Goal: Information Seeking & Learning: Learn about a topic

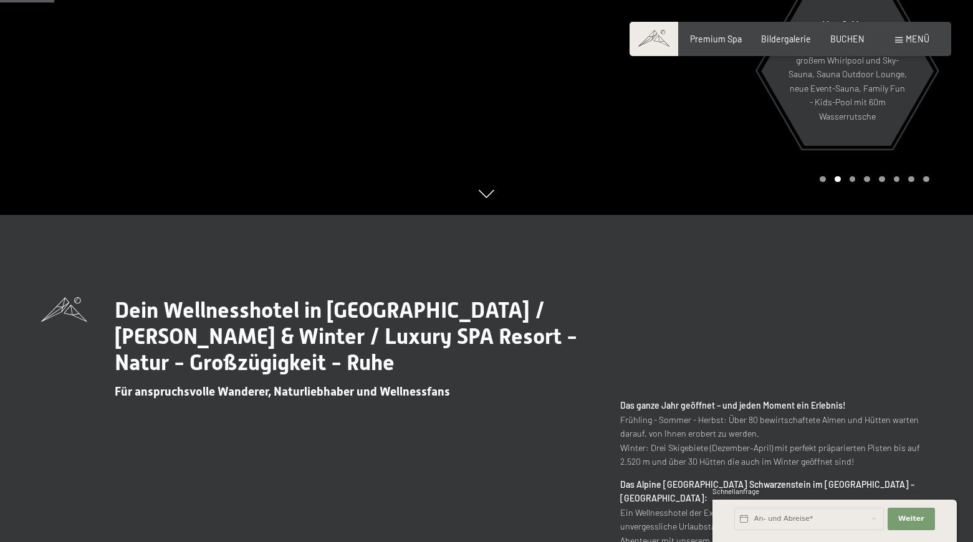
scroll to position [331, 0]
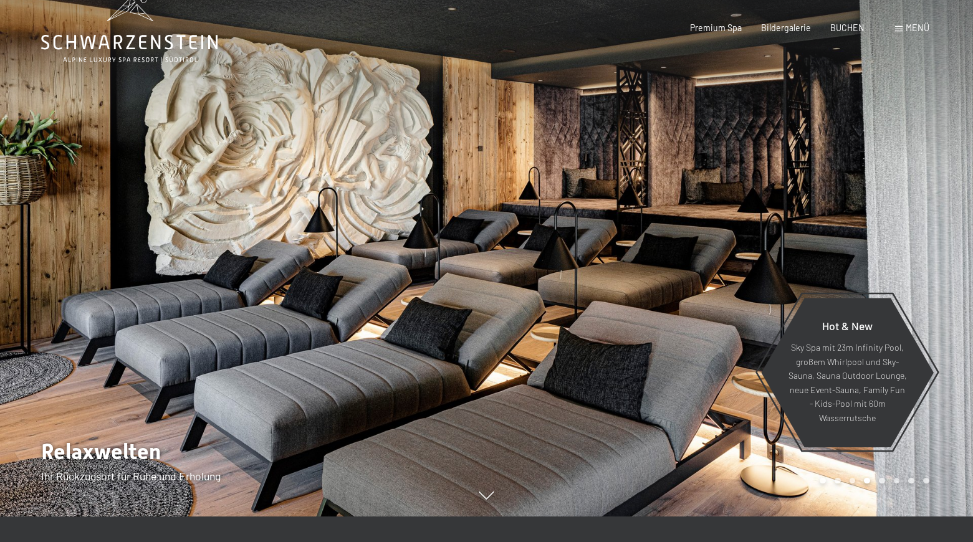
scroll to position [29, 0]
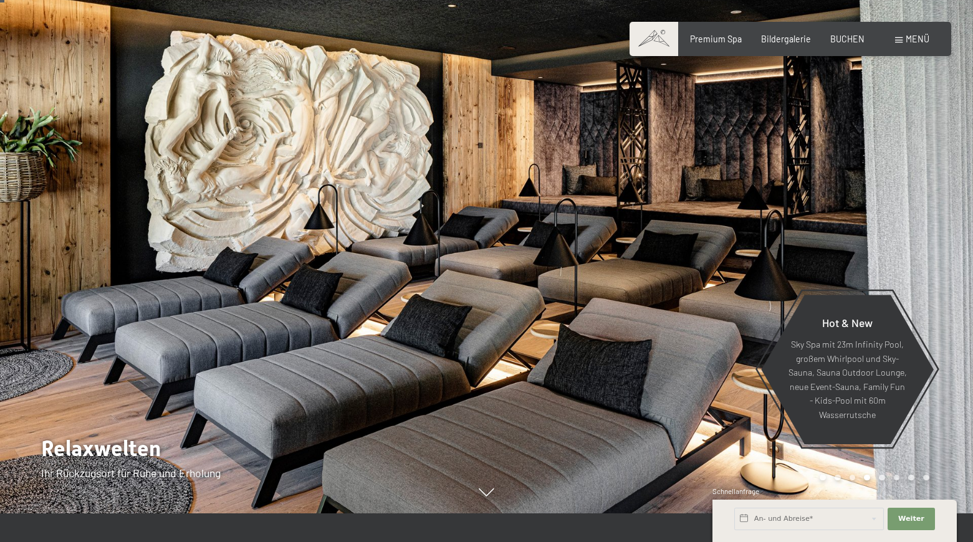
click at [484, 176] on div at bounding box center [243, 242] width 487 height 542
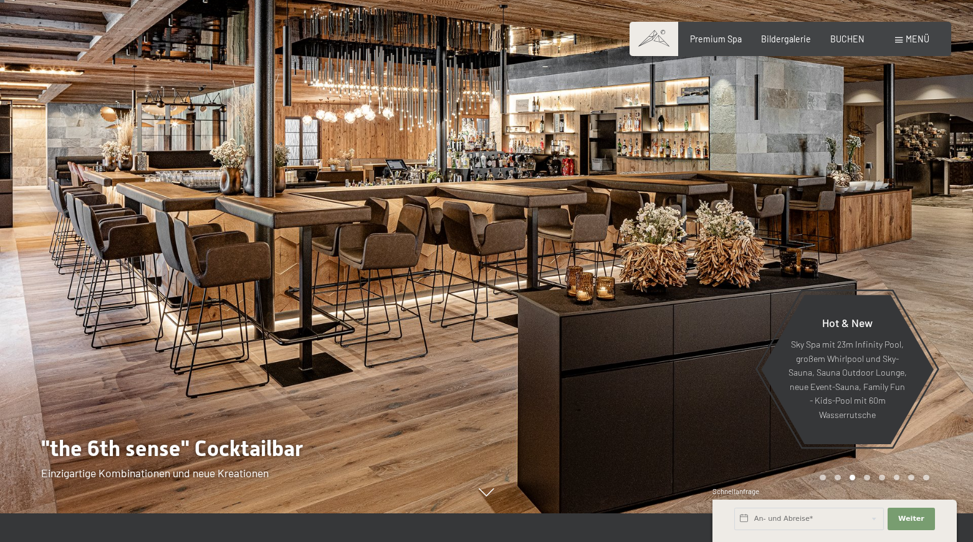
click at [484, 176] on div at bounding box center [243, 242] width 487 height 542
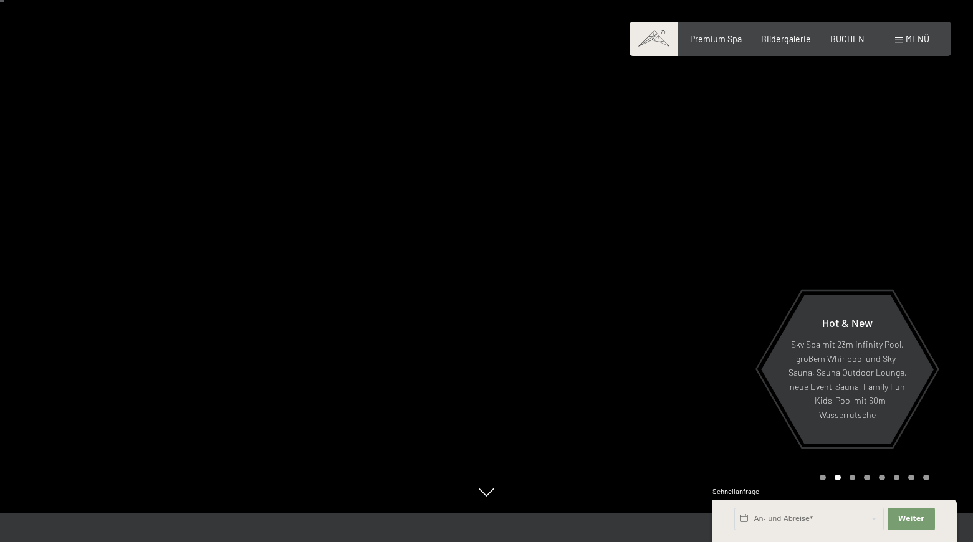
click at [484, 176] on div at bounding box center [243, 242] width 487 height 542
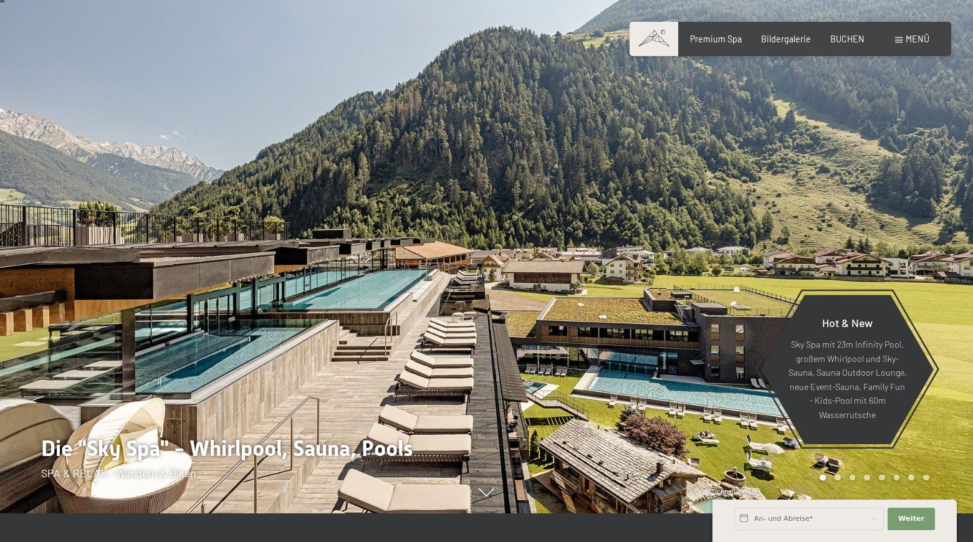
click at [484, 176] on div at bounding box center [243, 242] width 487 height 542
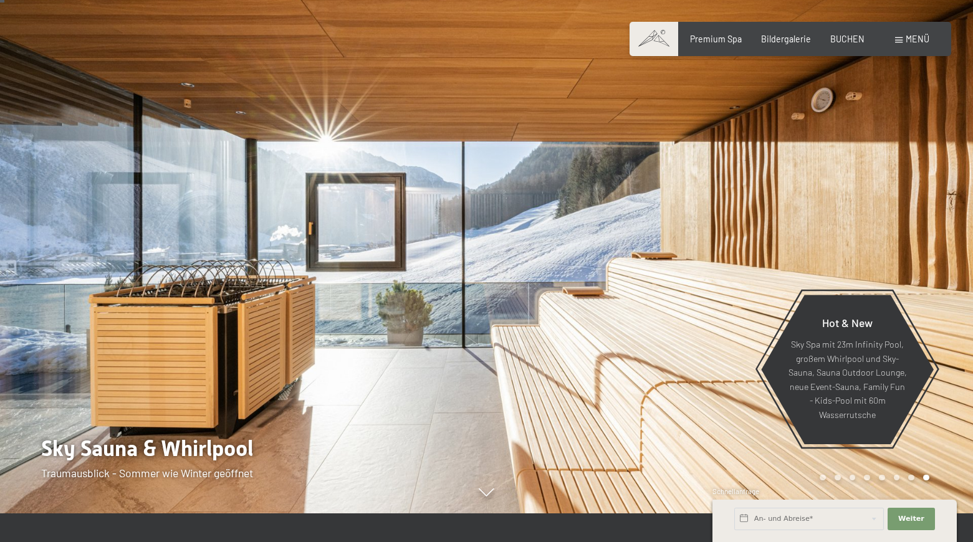
click at [484, 176] on div at bounding box center [243, 242] width 487 height 542
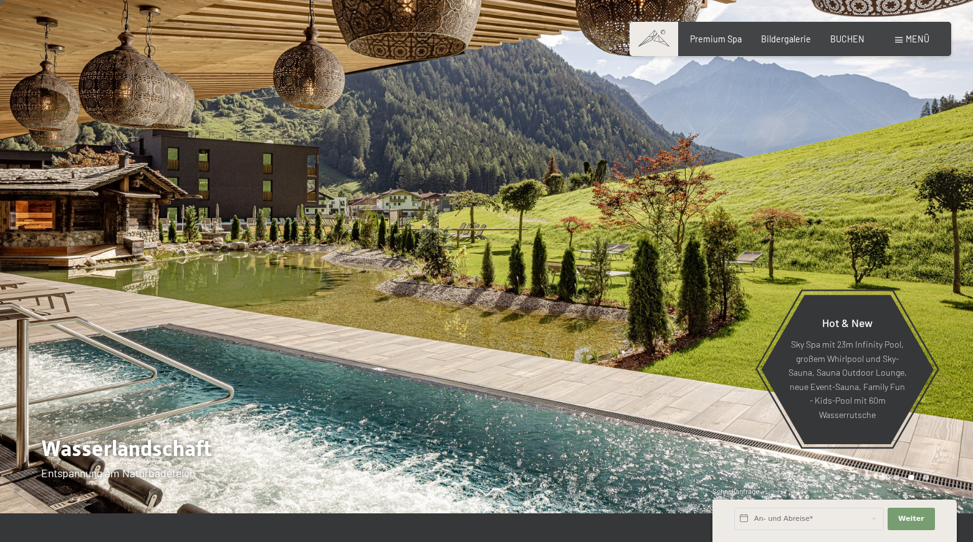
click at [484, 176] on div at bounding box center [243, 242] width 487 height 542
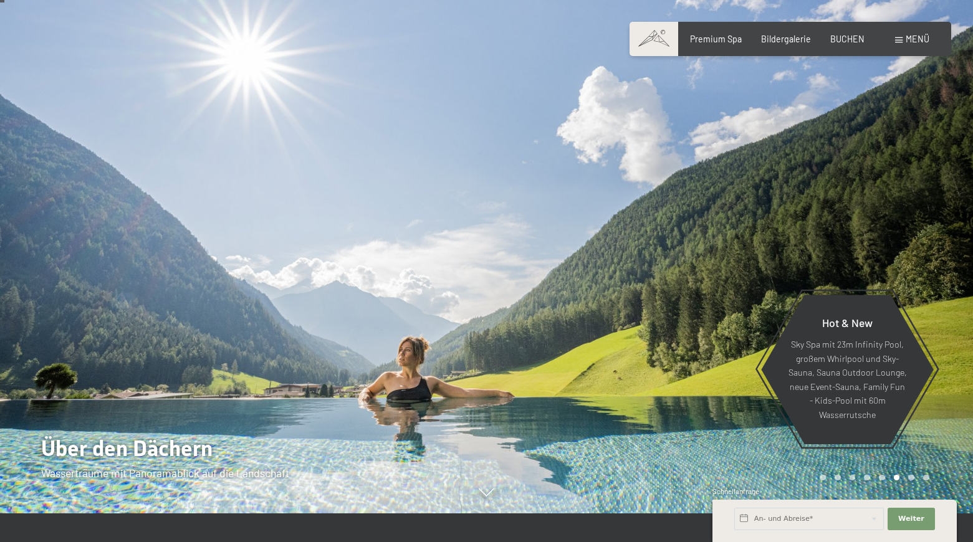
click at [484, 176] on div at bounding box center [243, 242] width 487 height 542
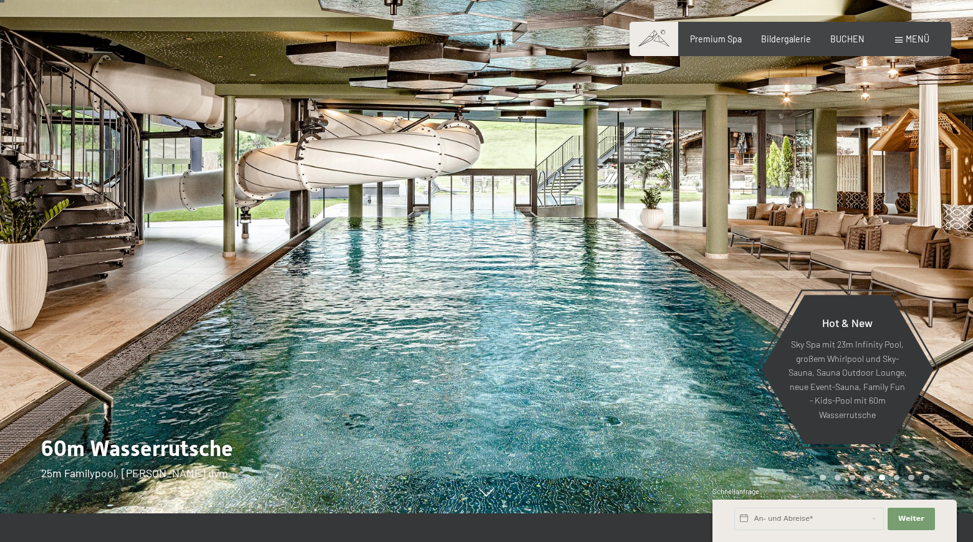
click at [484, 176] on div at bounding box center [243, 242] width 487 height 542
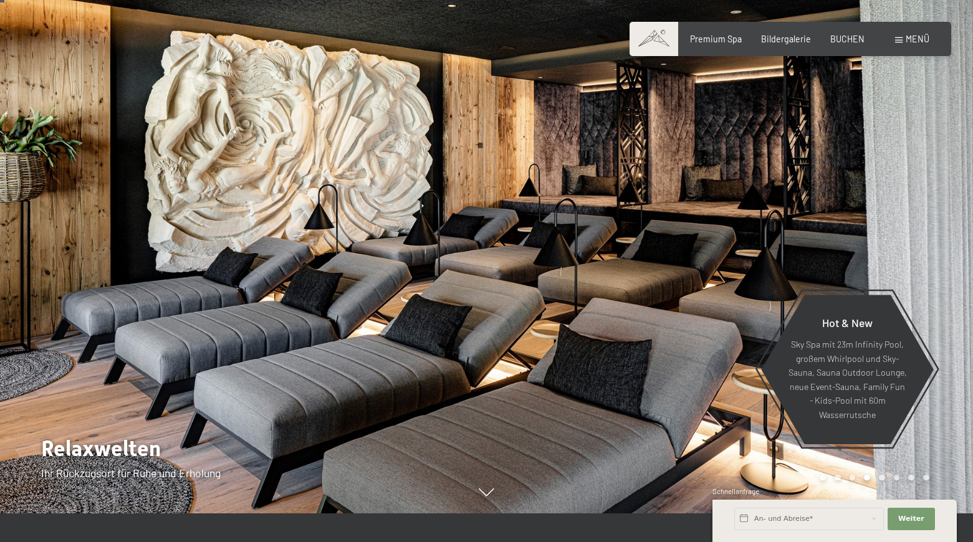
click at [484, 176] on div at bounding box center [243, 242] width 487 height 542
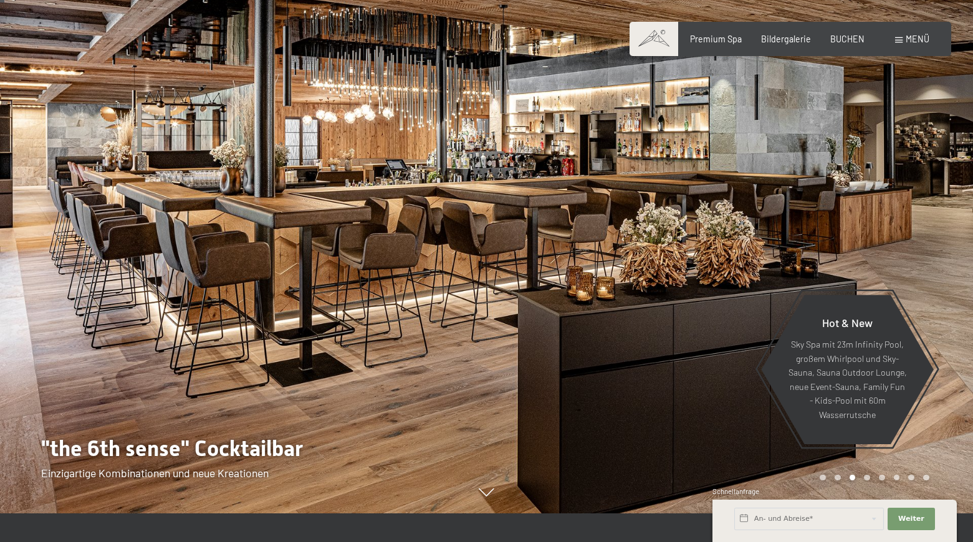
click at [484, 176] on div at bounding box center [243, 242] width 487 height 542
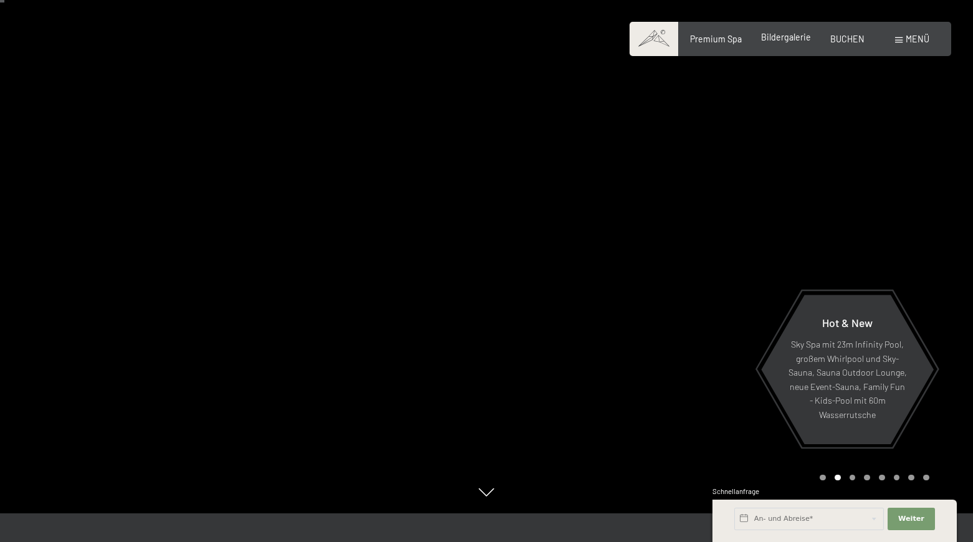
click at [788, 39] on span "Bildergalerie" at bounding box center [786, 37] width 50 height 11
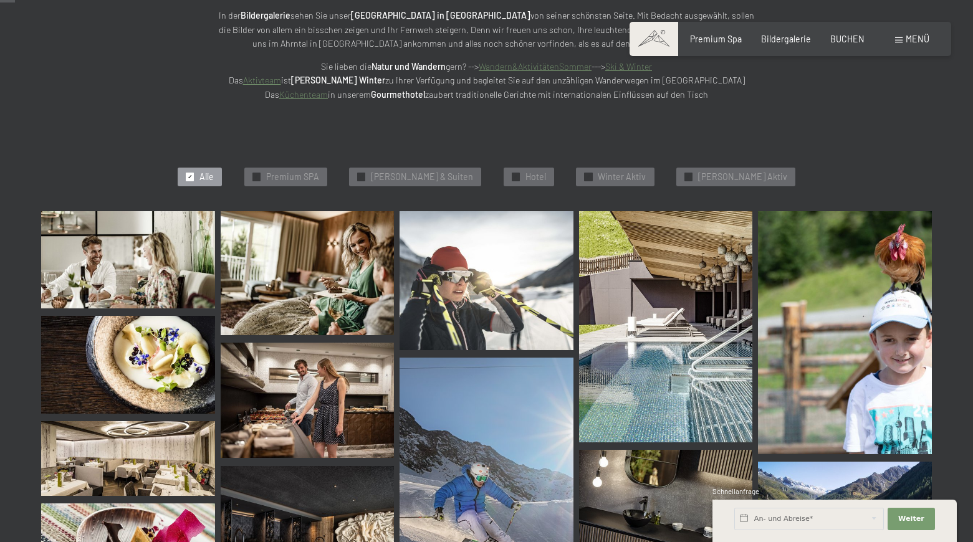
scroll to position [211, 0]
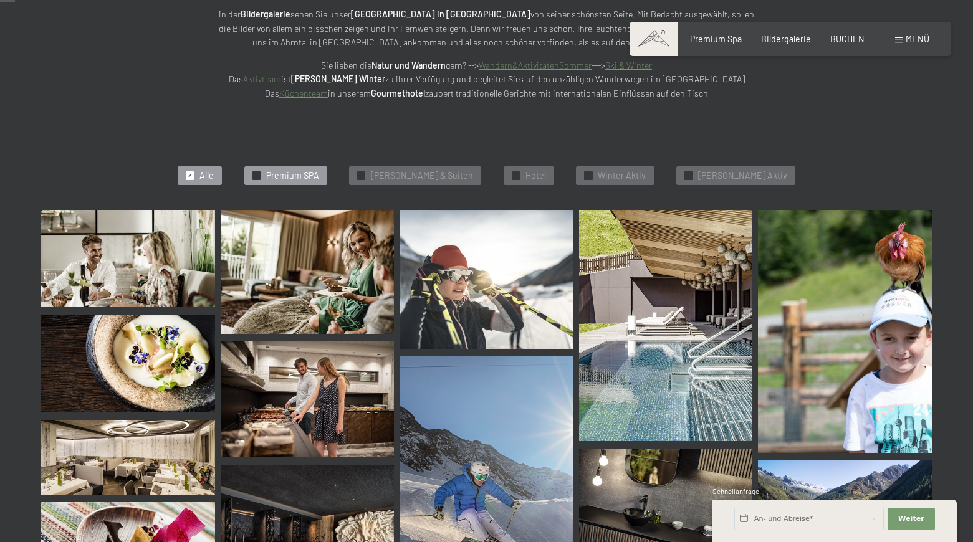
click at [319, 171] on span "Premium SPA" at bounding box center [292, 175] width 53 height 12
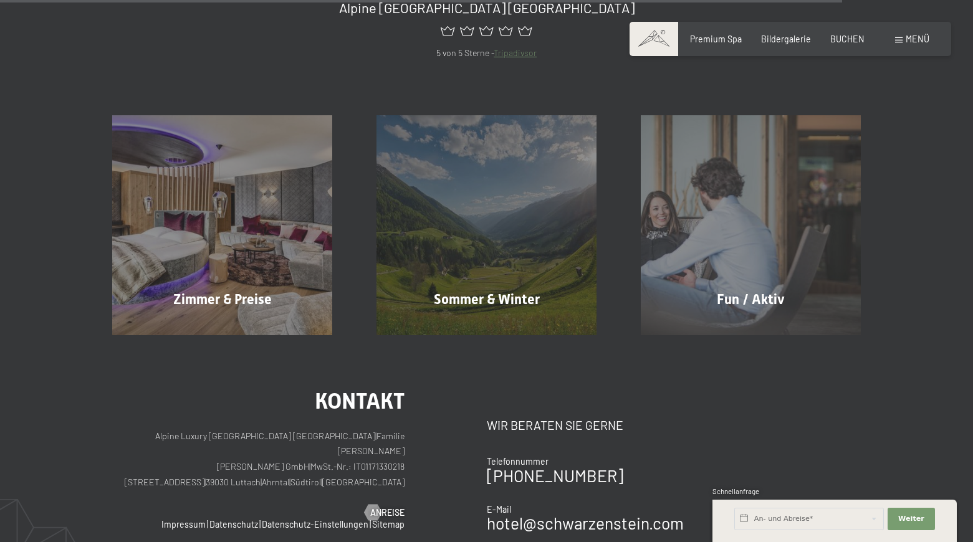
scroll to position [1943, 0]
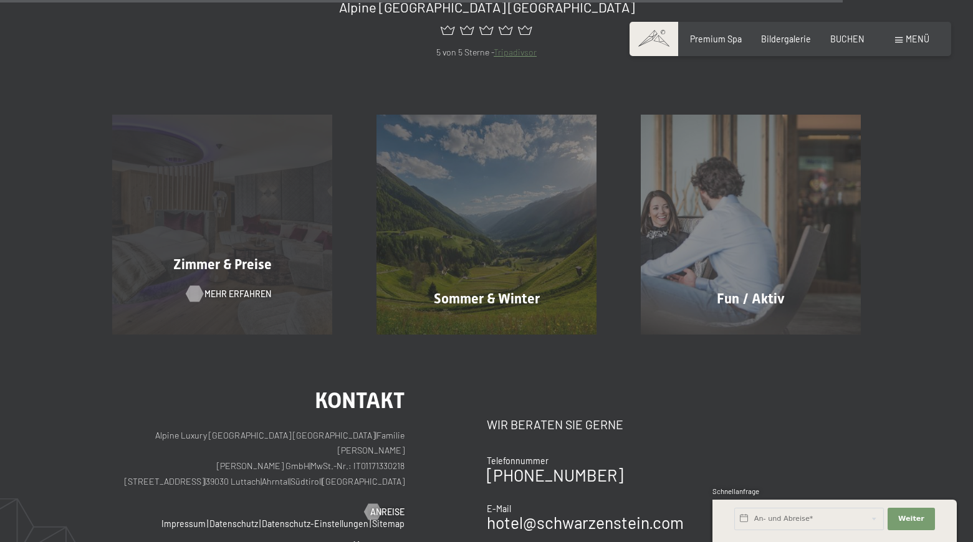
click at [239, 290] on span "Mehr erfahren" at bounding box center [237, 294] width 67 height 12
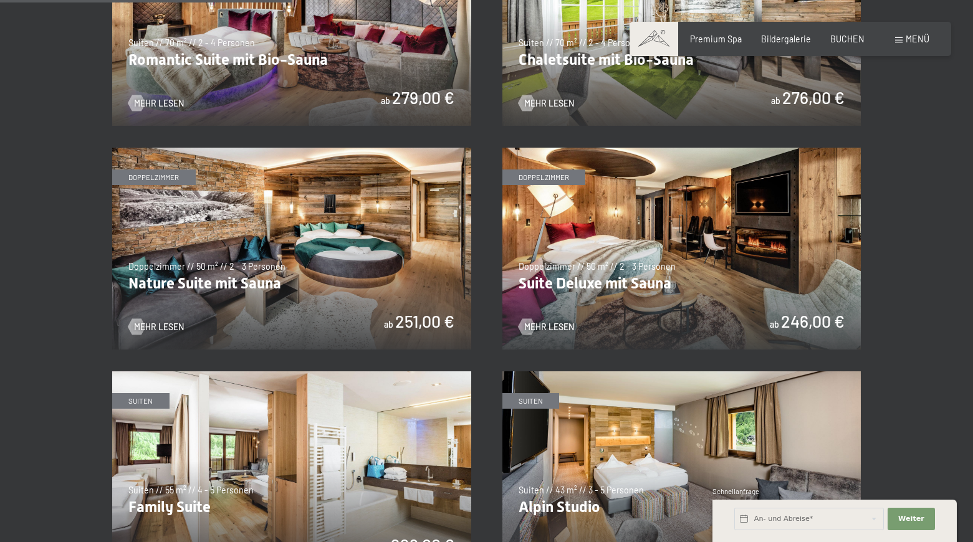
scroll to position [1034, 0]
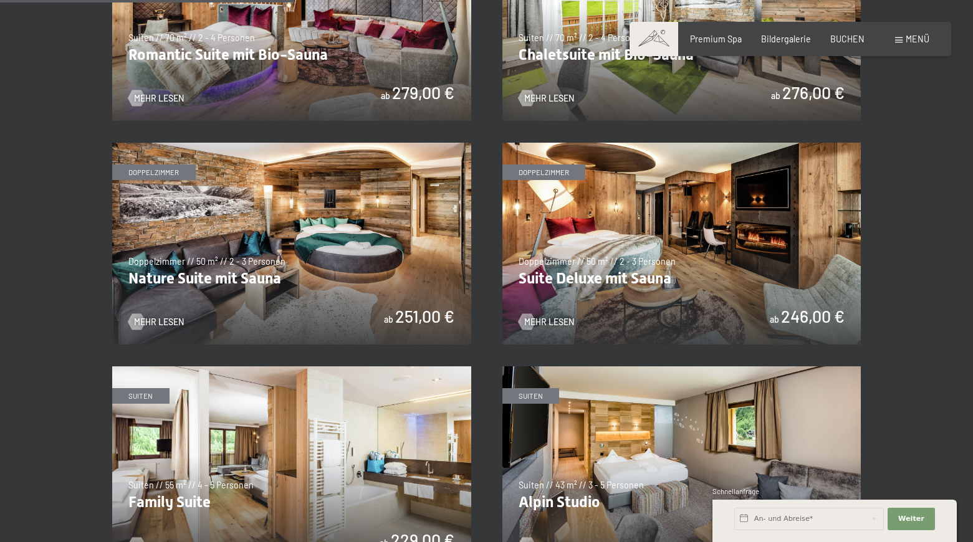
click at [413, 315] on img at bounding box center [291, 244] width 359 height 202
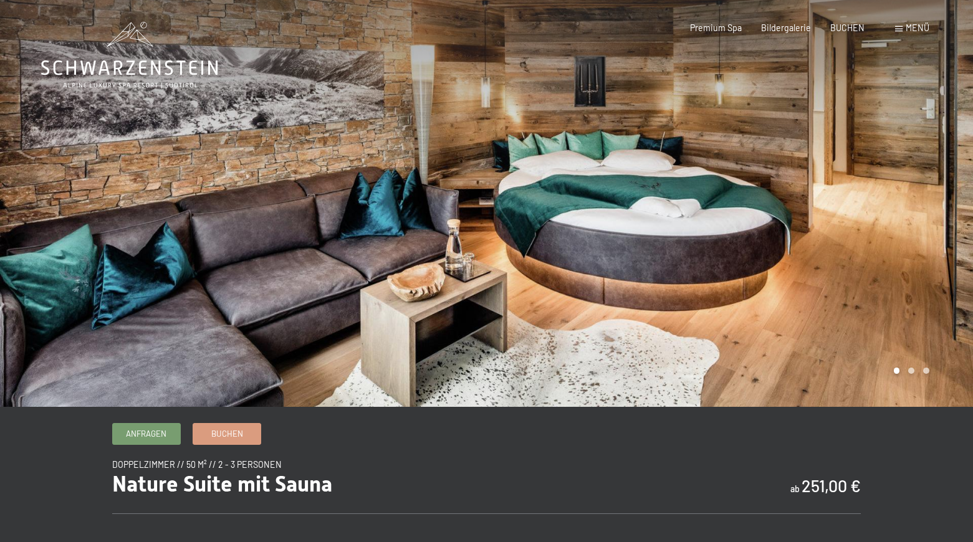
click at [409, 260] on div at bounding box center [243, 203] width 487 height 407
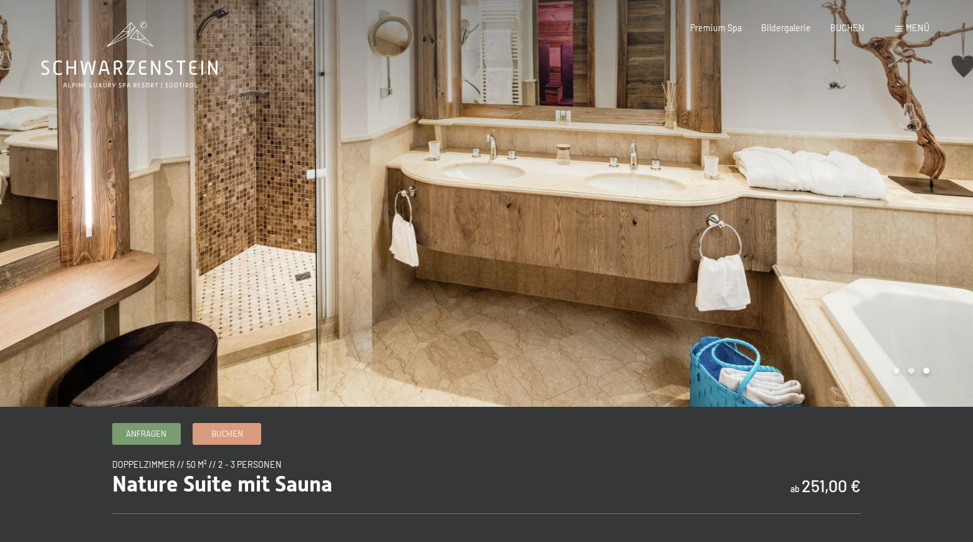
click at [409, 260] on div at bounding box center [243, 203] width 487 height 407
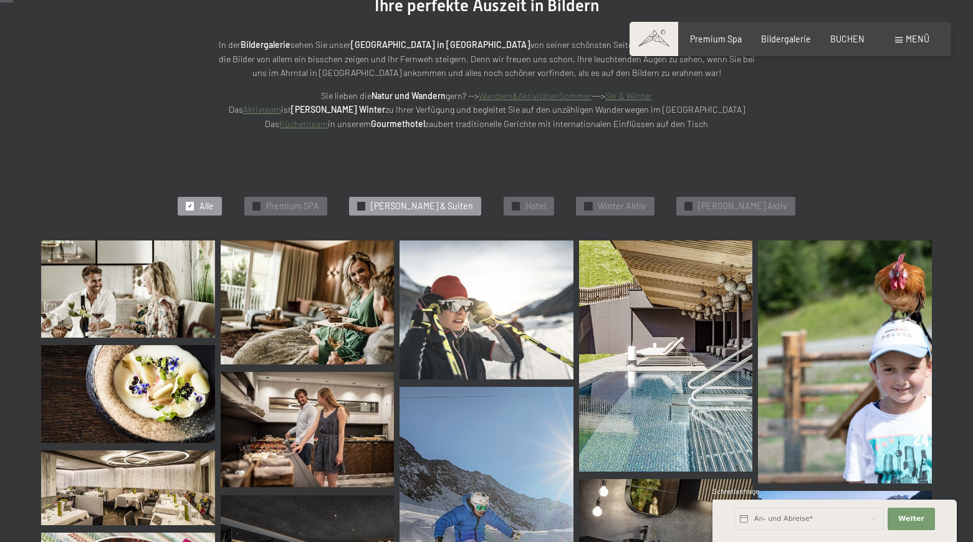
click at [444, 204] on span "[PERSON_NAME] & Suiten" at bounding box center [422, 206] width 102 height 12
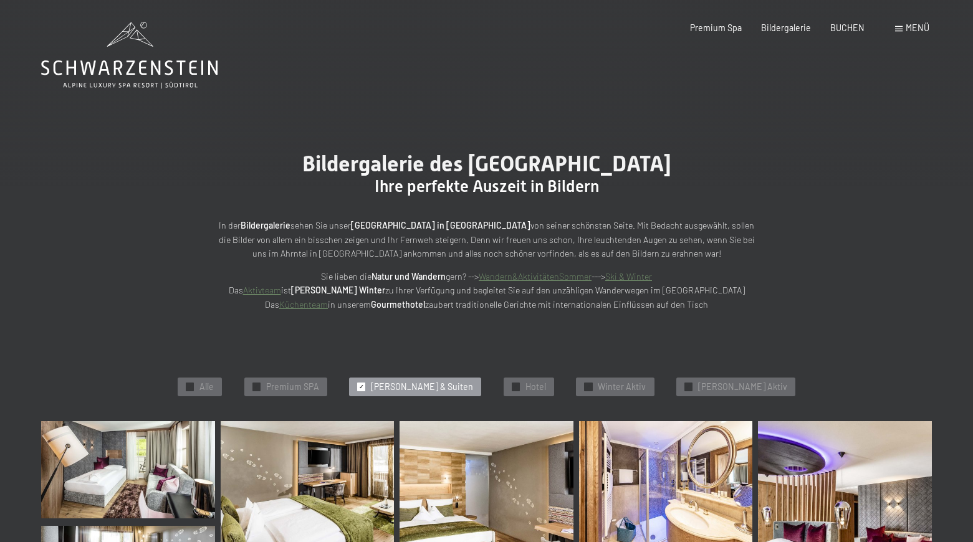
click at [462, 389] on span "[PERSON_NAME] & Suiten" at bounding box center [422, 387] width 102 height 12
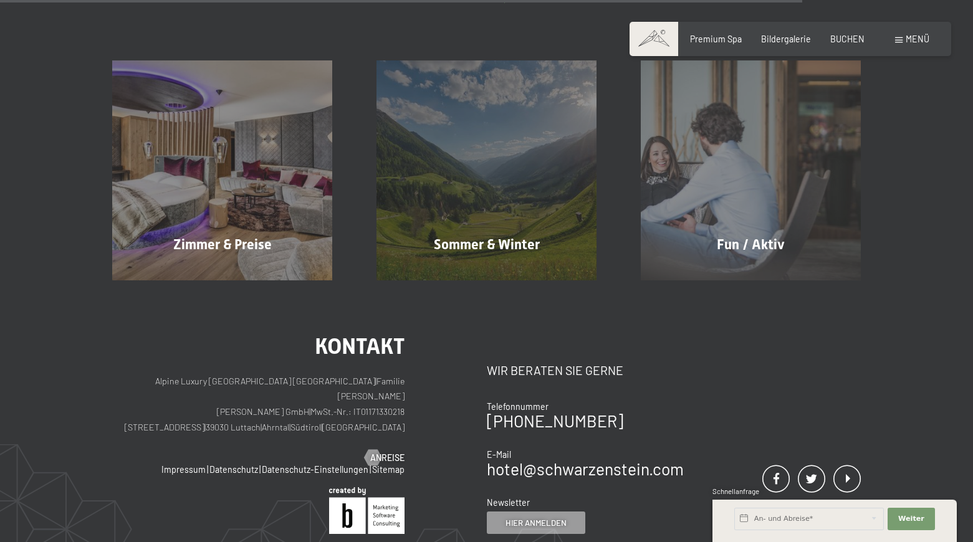
scroll to position [1117, 0]
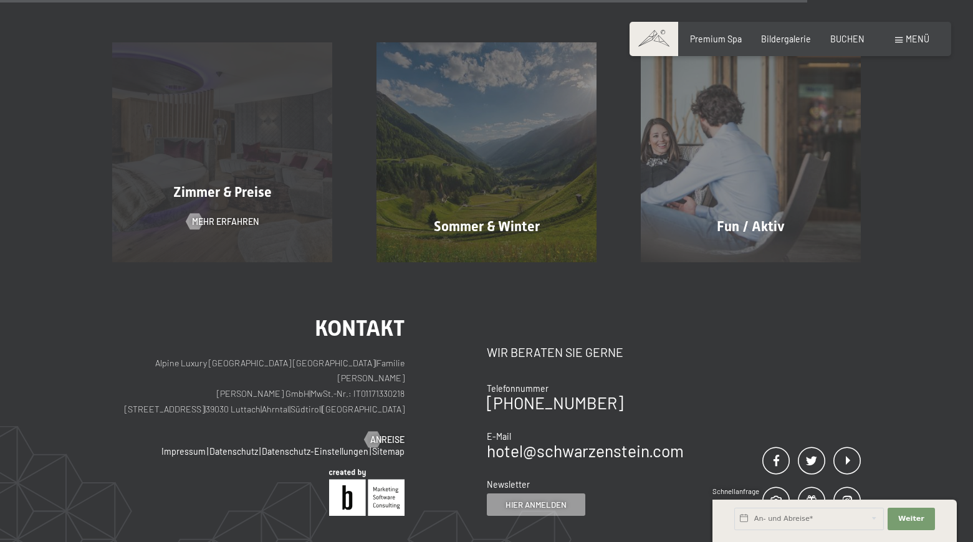
click at [210, 158] on div "Zimmer & Preise Mehr erfahren" at bounding box center [222, 152] width 264 height 220
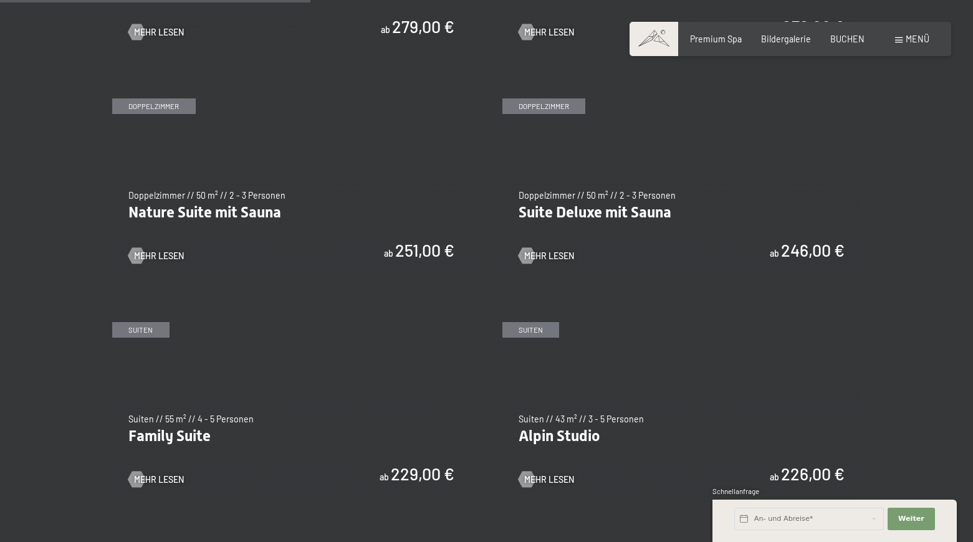
scroll to position [1102, 0]
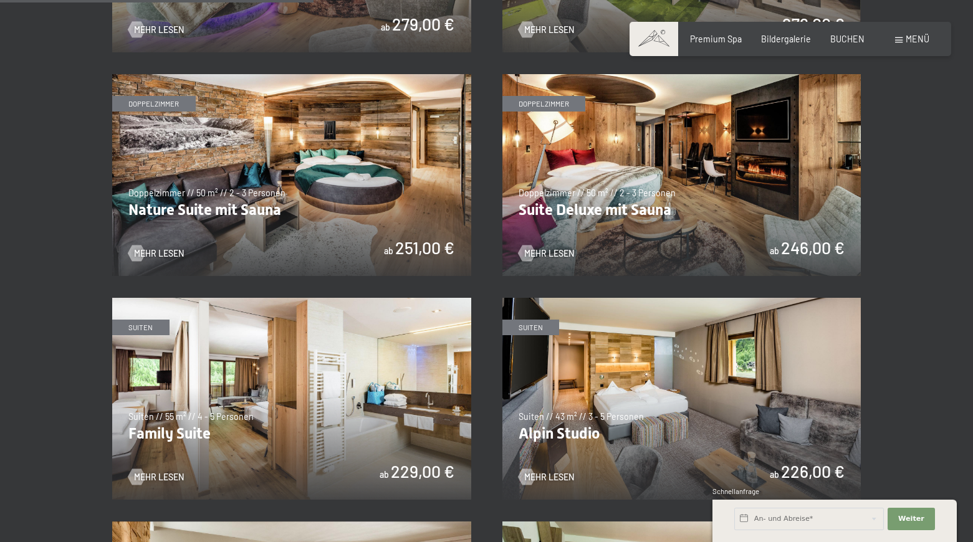
click at [662, 231] on img at bounding box center [681, 175] width 359 height 202
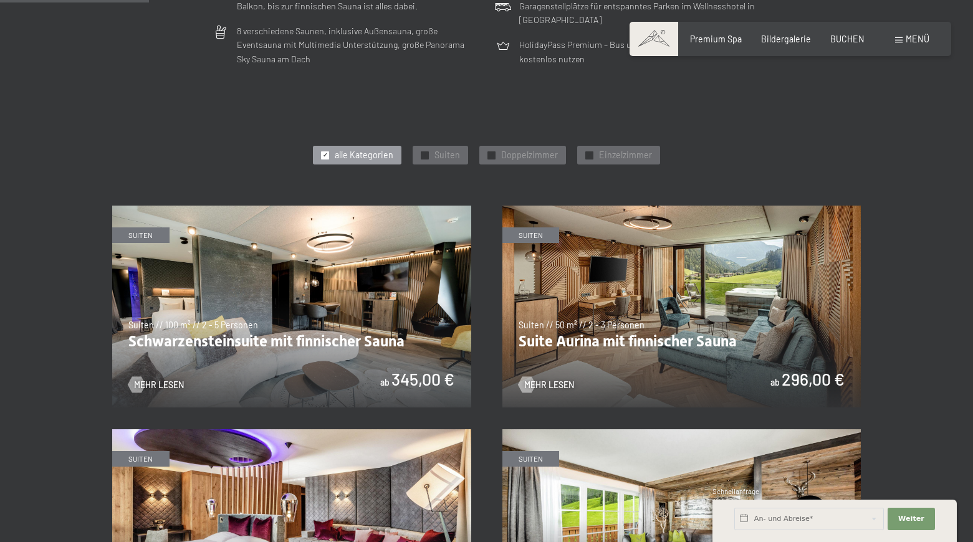
scroll to position [525, 0]
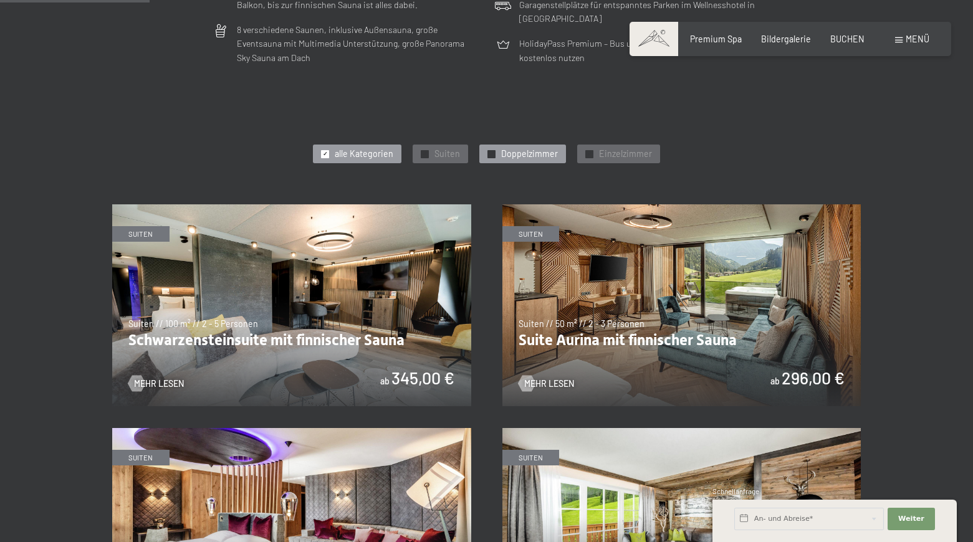
click at [522, 148] on span "Doppelzimmer" at bounding box center [529, 154] width 57 height 12
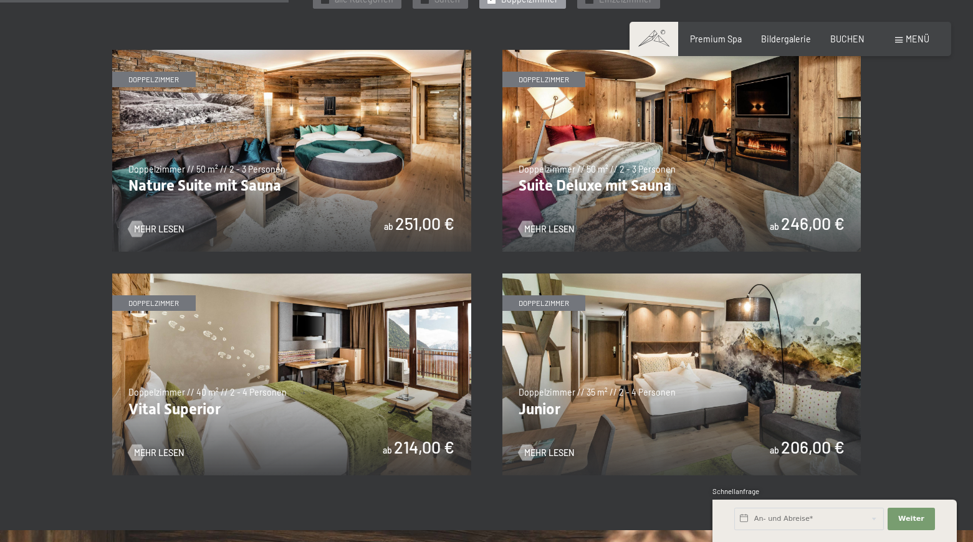
scroll to position [689, 0]
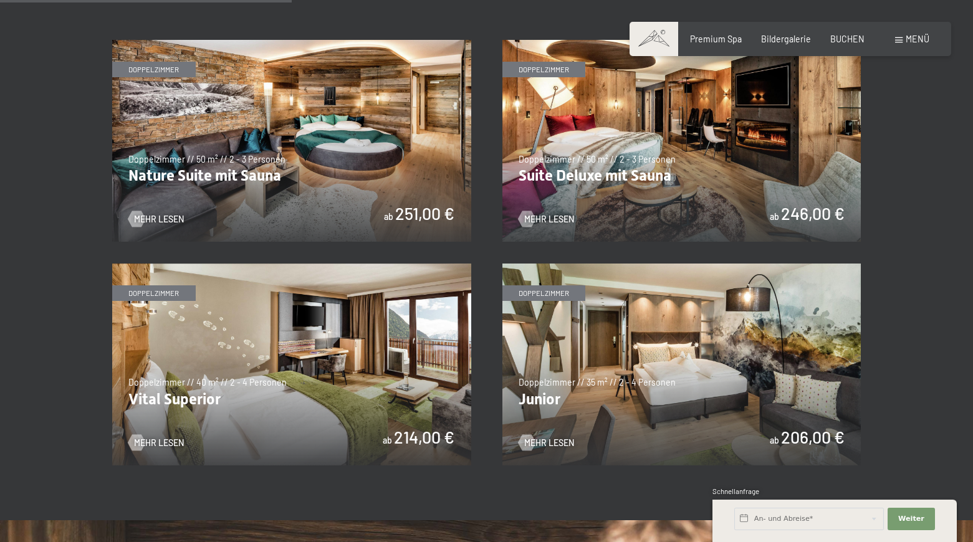
click at [392, 366] on img at bounding box center [291, 365] width 359 height 202
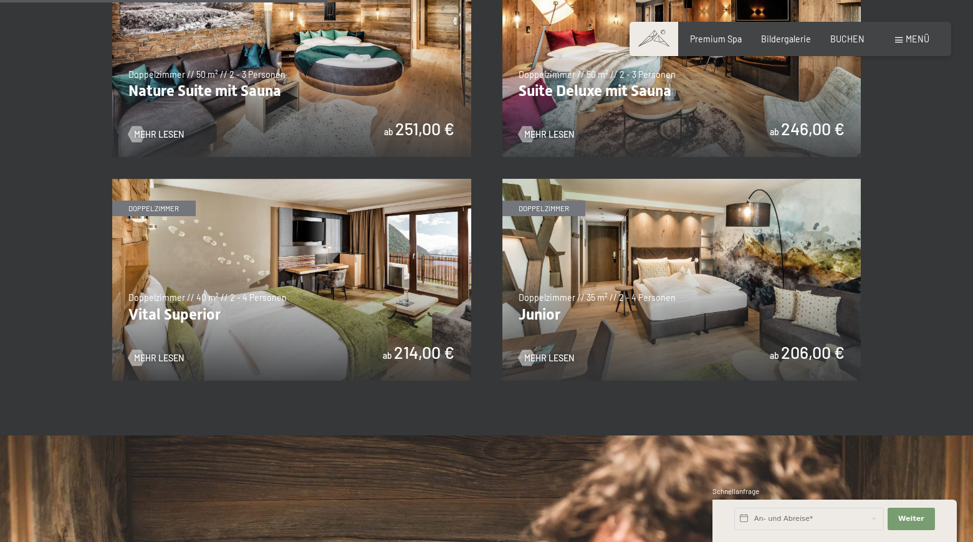
scroll to position [776, 0]
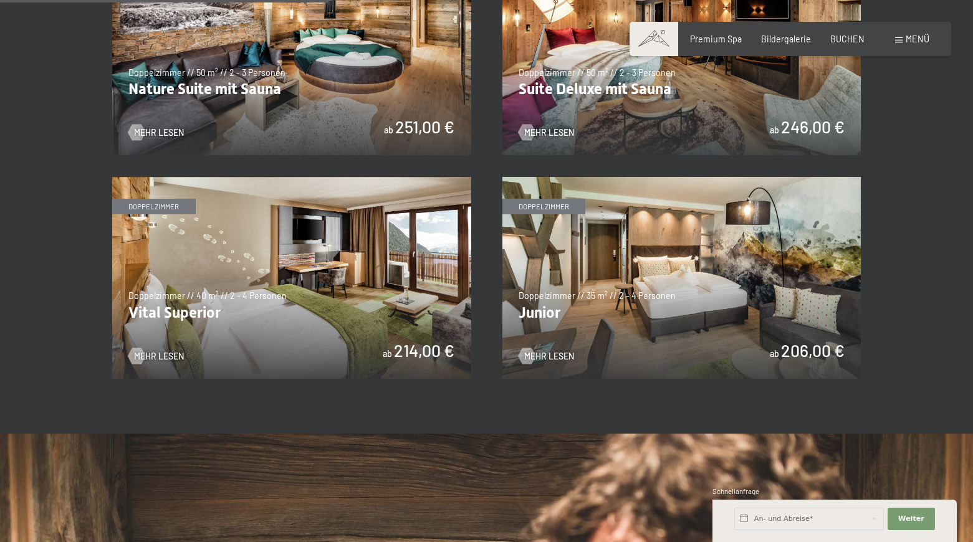
click at [581, 305] on img at bounding box center [681, 278] width 359 height 202
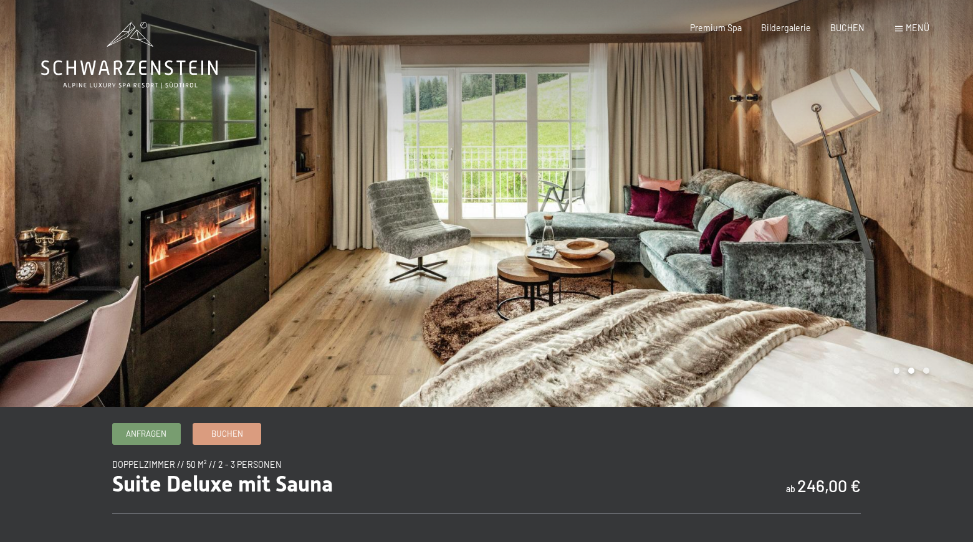
click at [662, 235] on div at bounding box center [730, 203] width 487 height 407
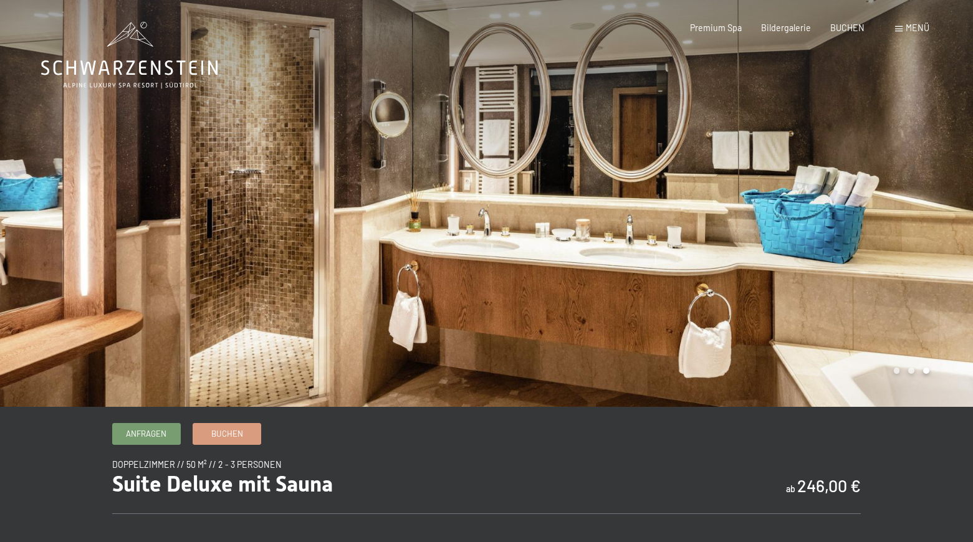
click at [662, 235] on div at bounding box center [730, 203] width 487 height 407
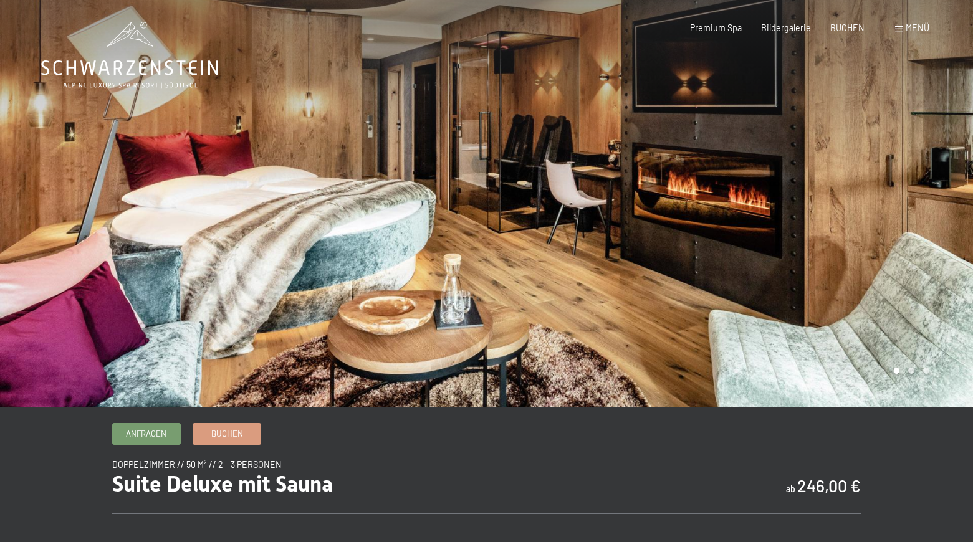
click at [662, 235] on div at bounding box center [730, 203] width 487 height 407
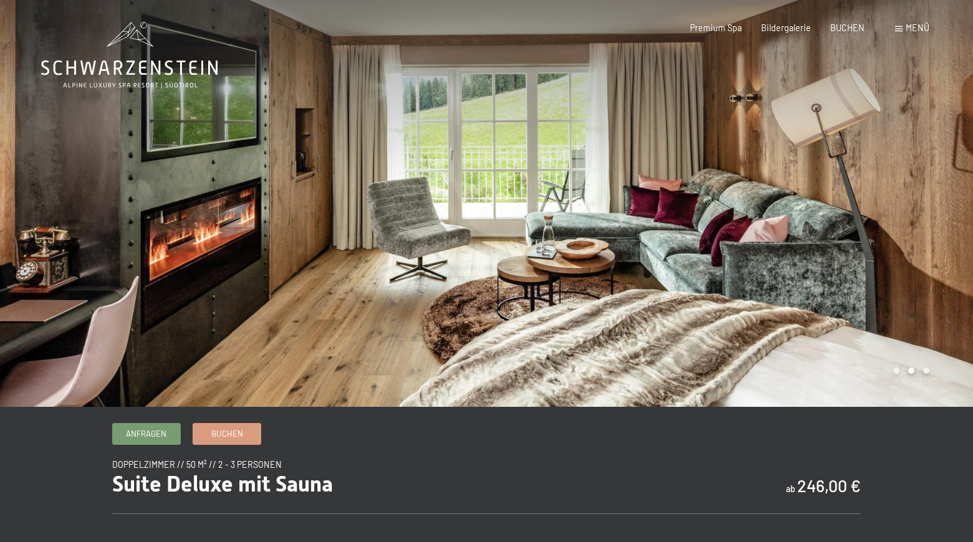
click at [662, 235] on div at bounding box center [730, 203] width 487 height 407
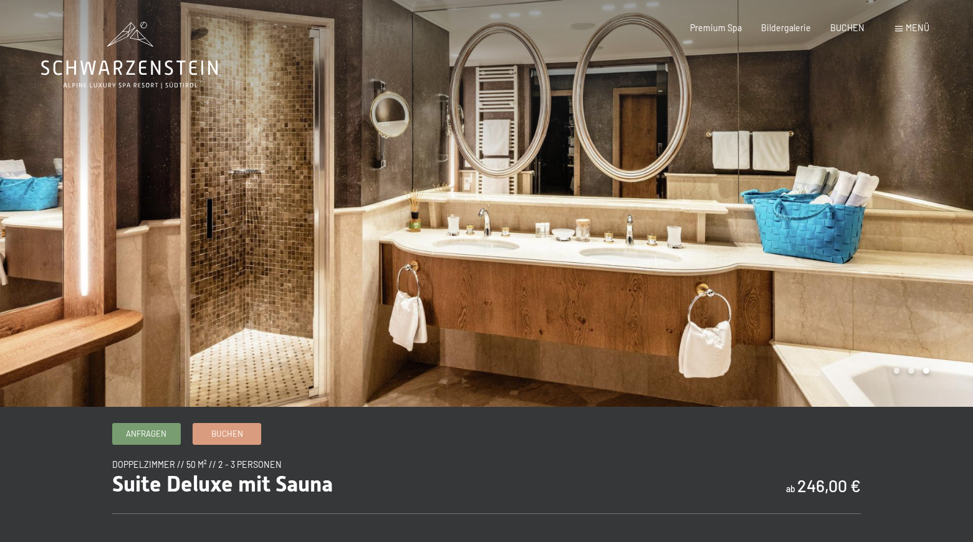
click at [662, 235] on div at bounding box center [730, 203] width 487 height 407
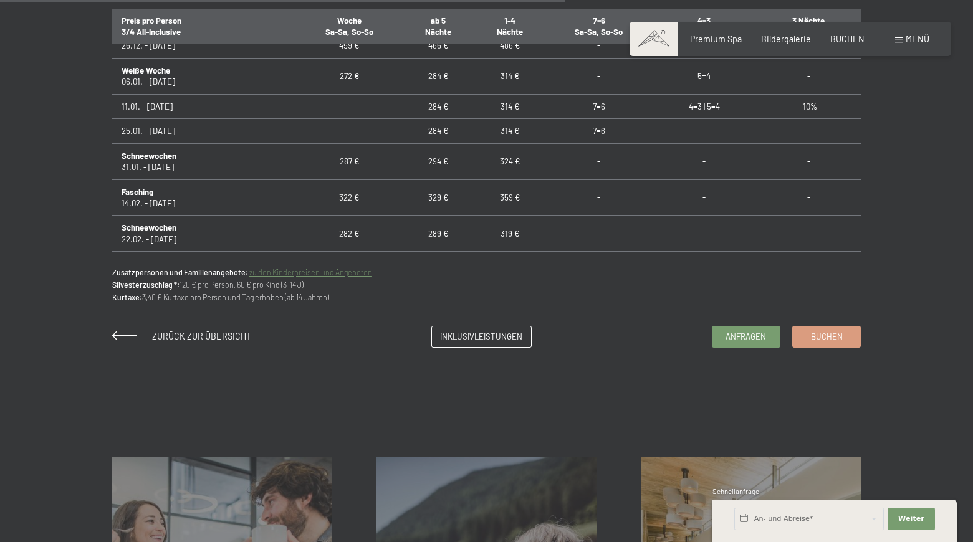
scroll to position [305, 0]
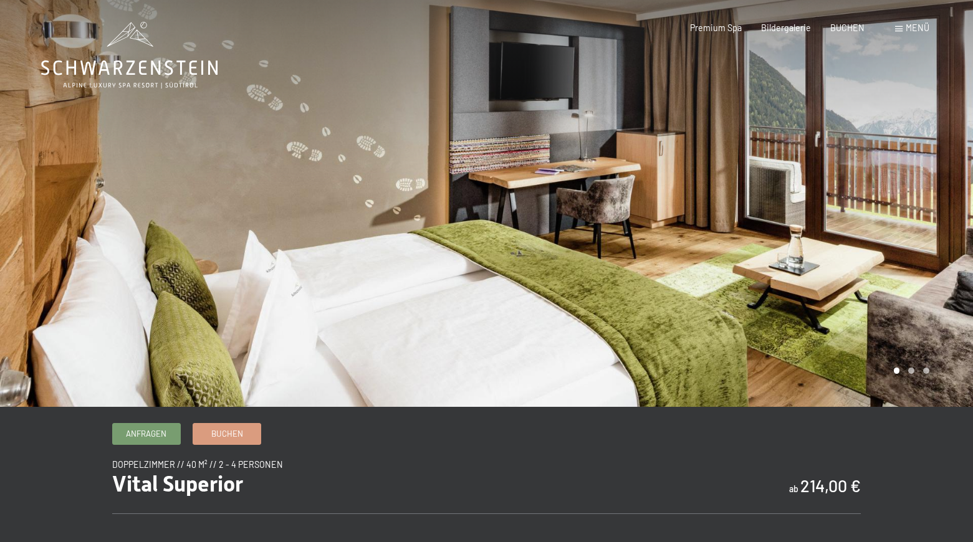
click at [508, 346] on div at bounding box center [730, 203] width 487 height 407
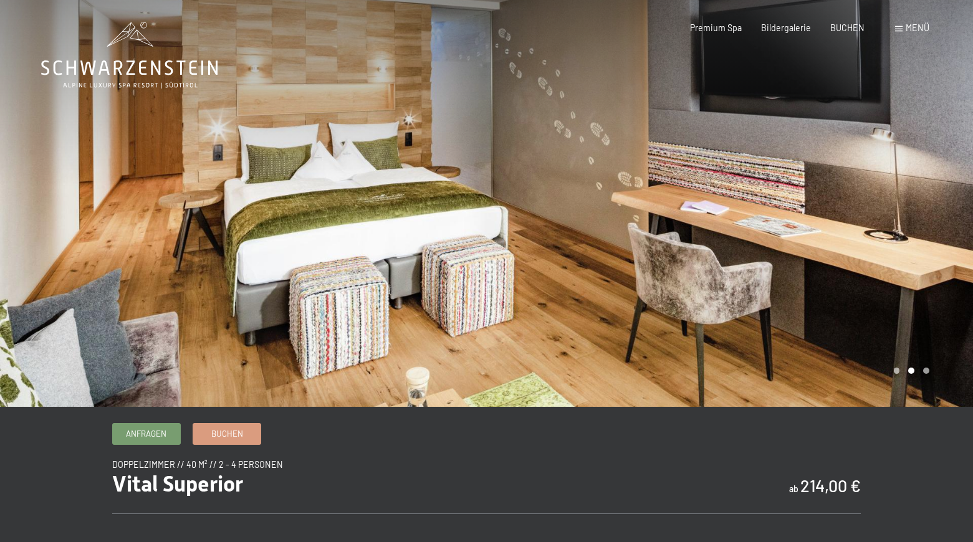
click at [508, 346] on div at bounding box center [730, 203] width 487 height 407
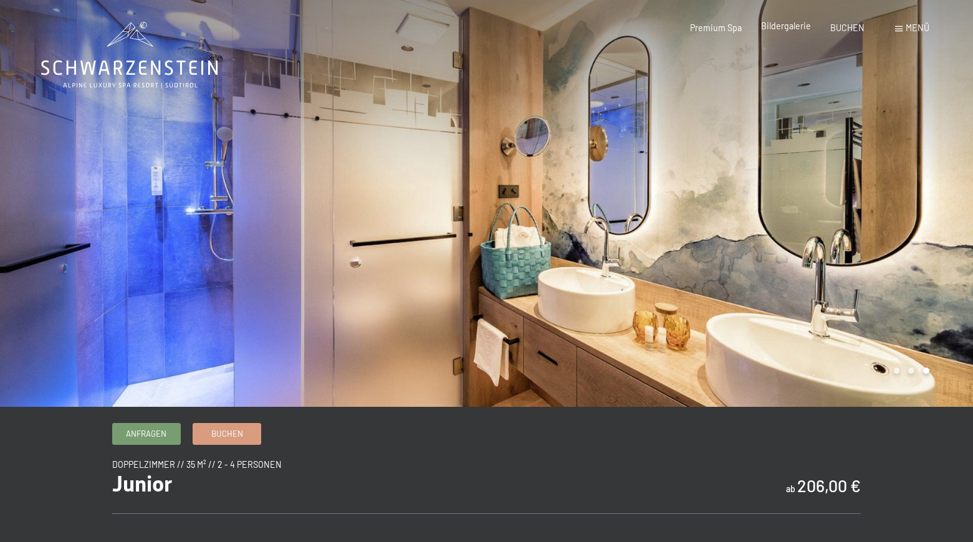
click at [788, 26] on span "Bildergalerie" at bounding box center [786, 26] width 50 height 11
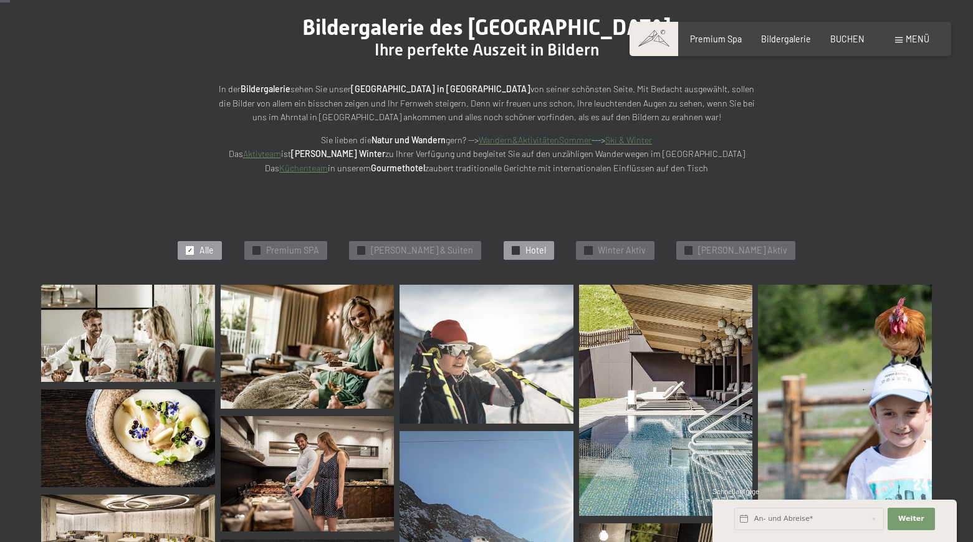
click at [530, 252] on span "Hotel" at bounding box center [535, 250] width 21 height 12
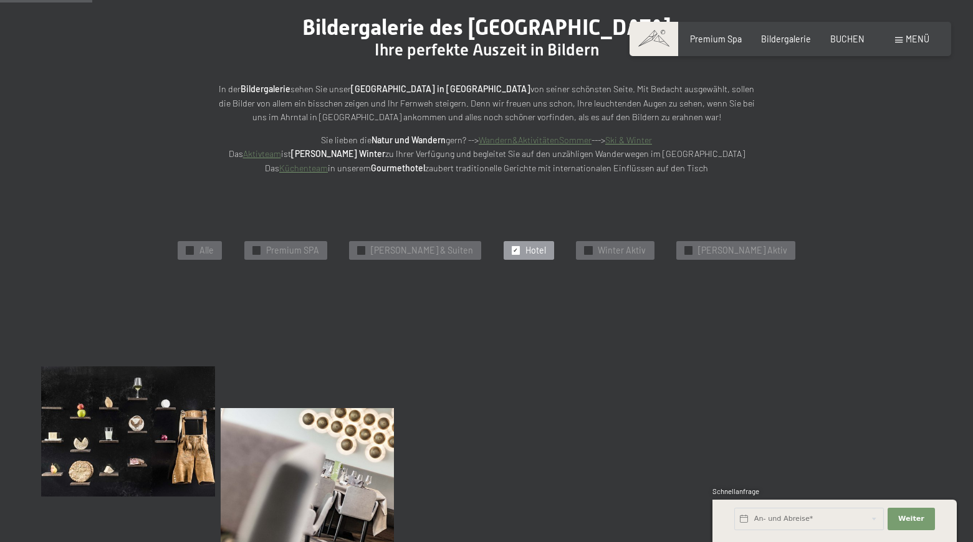
scroll to position [263, 0]
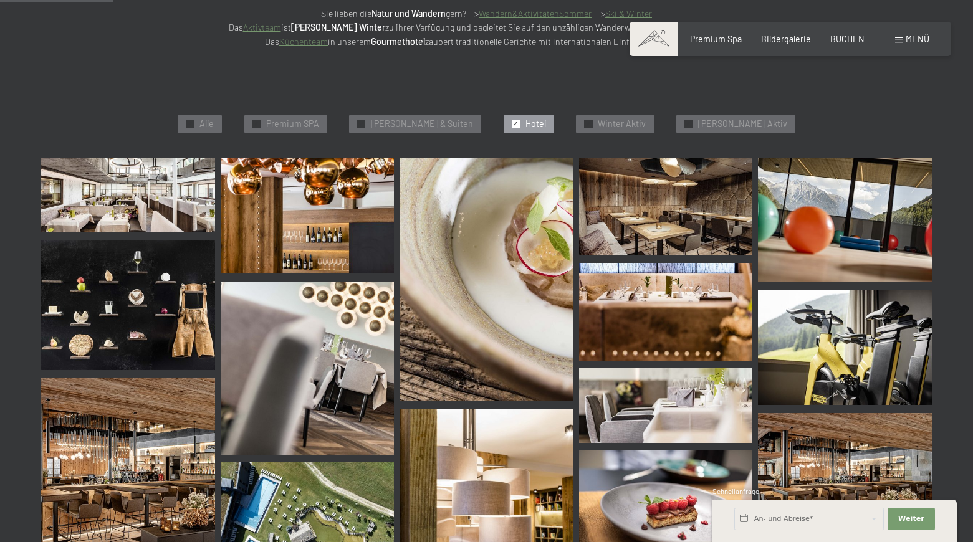
click at [113, 185] on img at bounding box center [128, 195] width 174 height 74
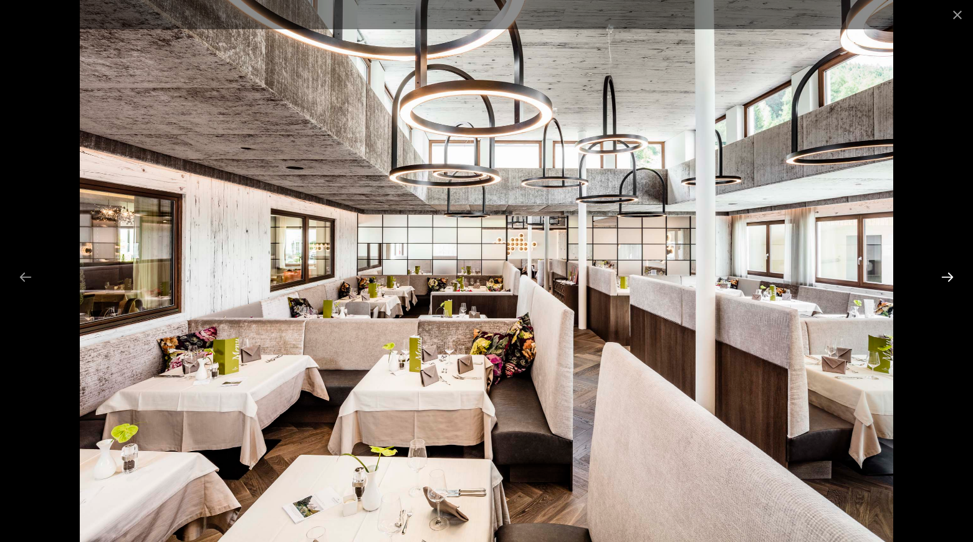
click at [944, 276] on button "Next slide" at bounding box center [947, 277] width 26 height 24
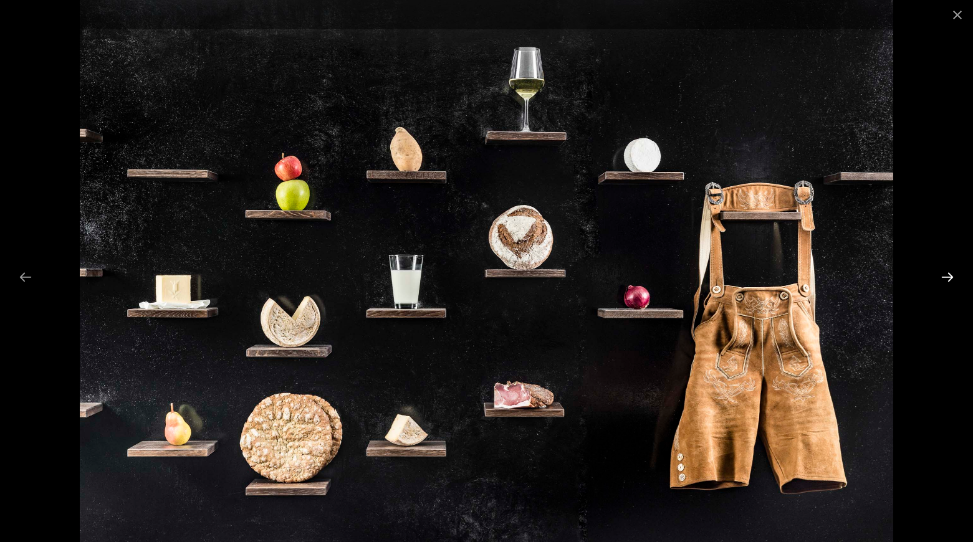
click at [944, 276] on button "Next slide" at bounding box center [947, 277] width 26 height 24
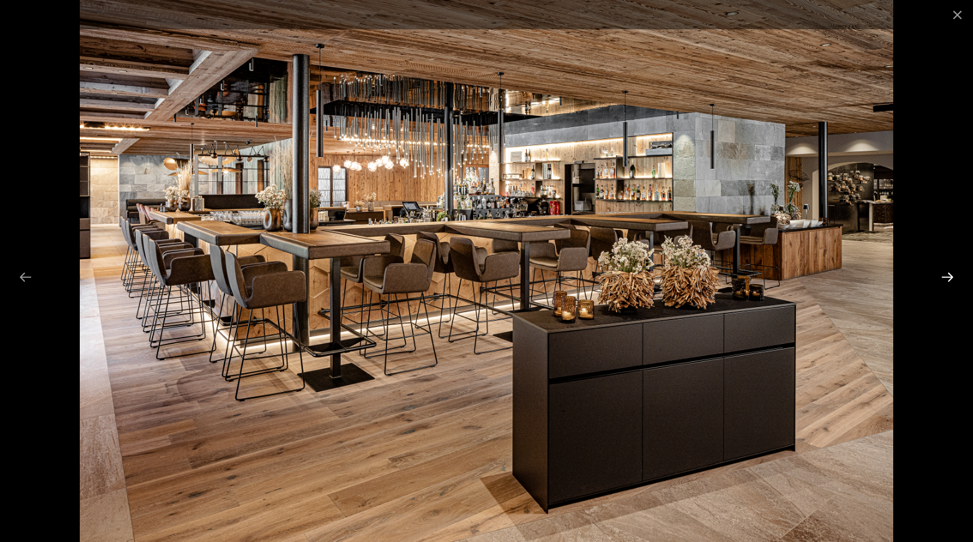
click at [944, 276] on button "Next slide" at bounding box center [947, 277] width 26 height 24
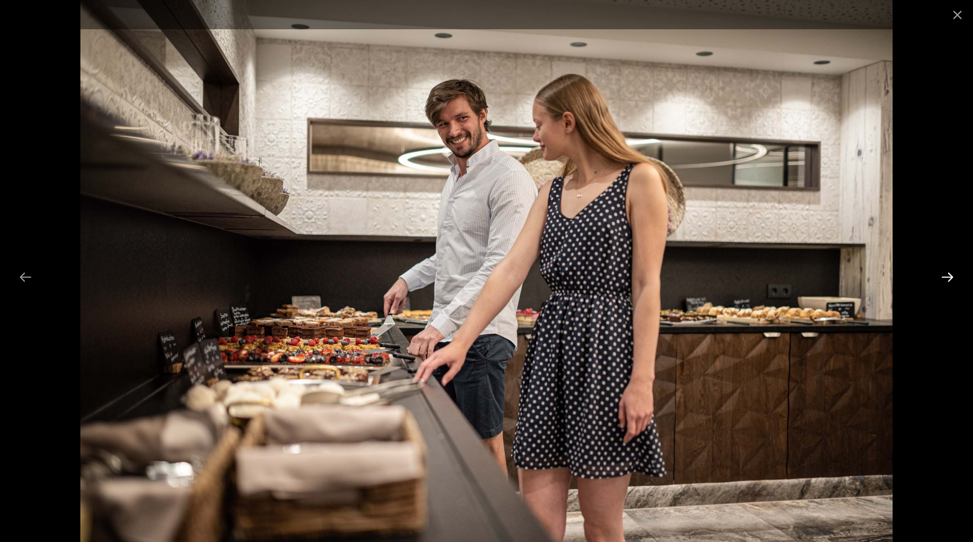
click at [944, 276] on button "Next slide" at bounding box center [947, 277] width 26 height 24
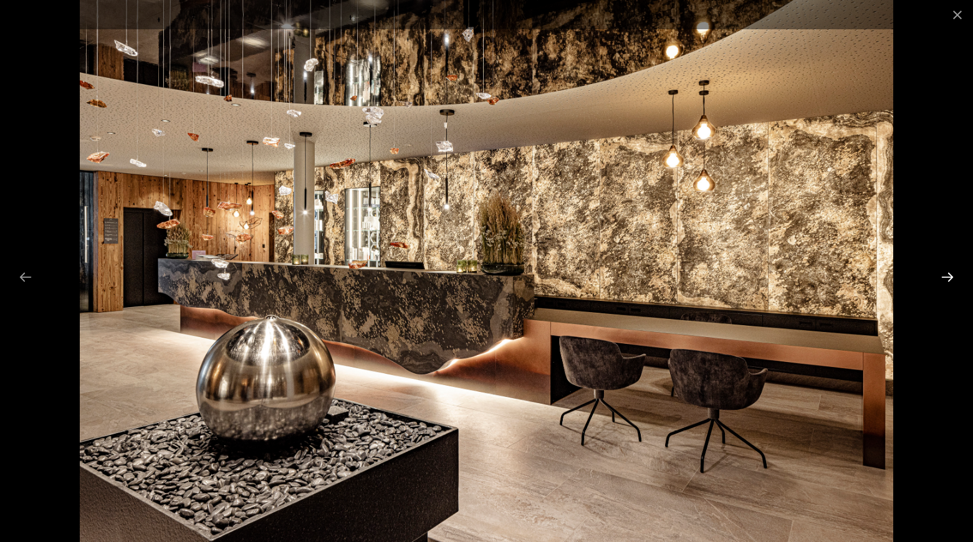
click at [944, 276] on button "Next slide" at bounding box center [947, 277] width 26 height 24
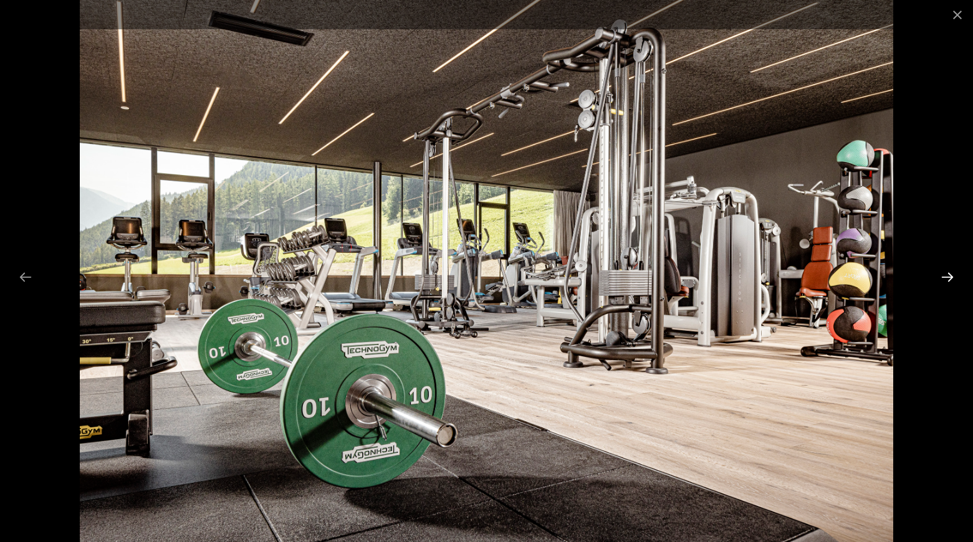
click at [944, 276] on button "Next slide" at bounding box center [947, 277] width 26 height 24
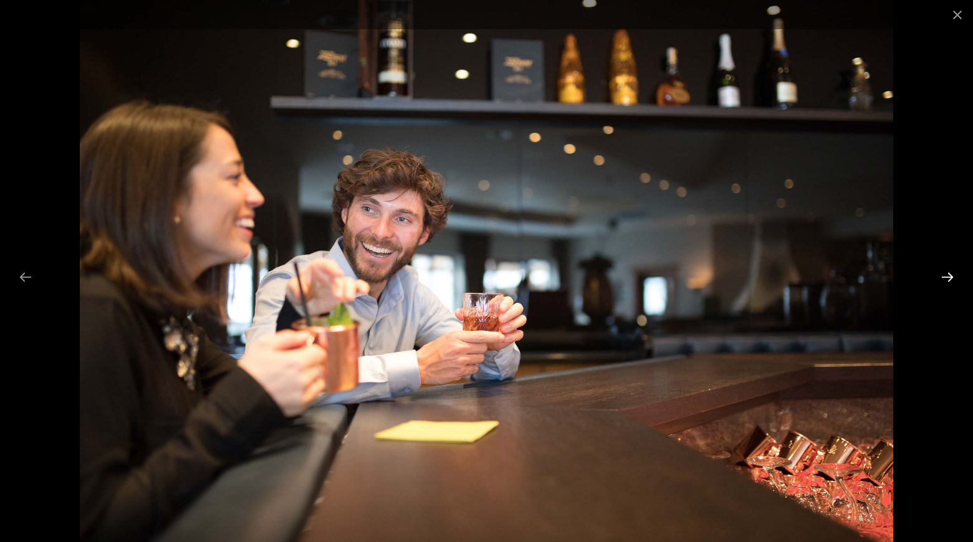
click at [944, 276] on button "Next slide" at bounding box center [947, 277] width 26 height 24
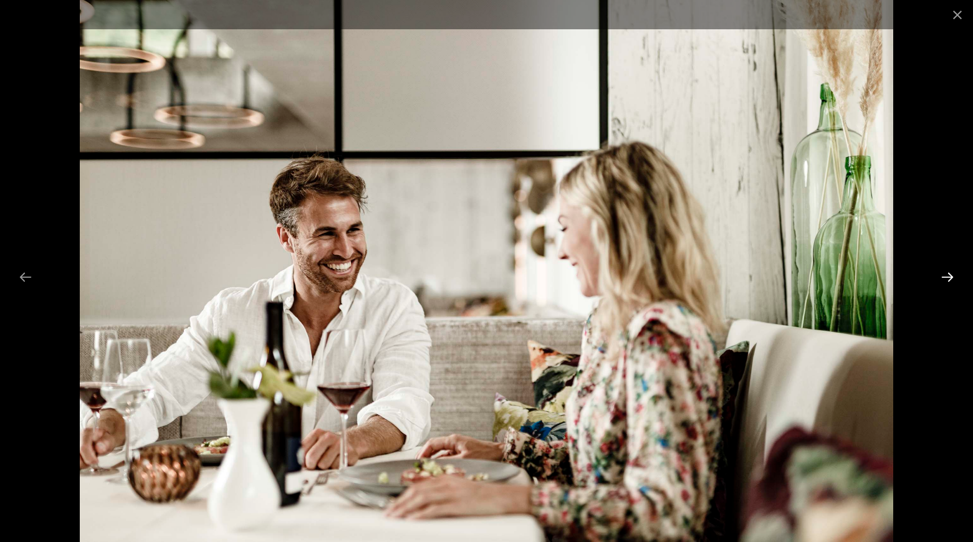
click at [944, 276] on button "Next slide" at bounding box center [947, 277] width 26 height 24
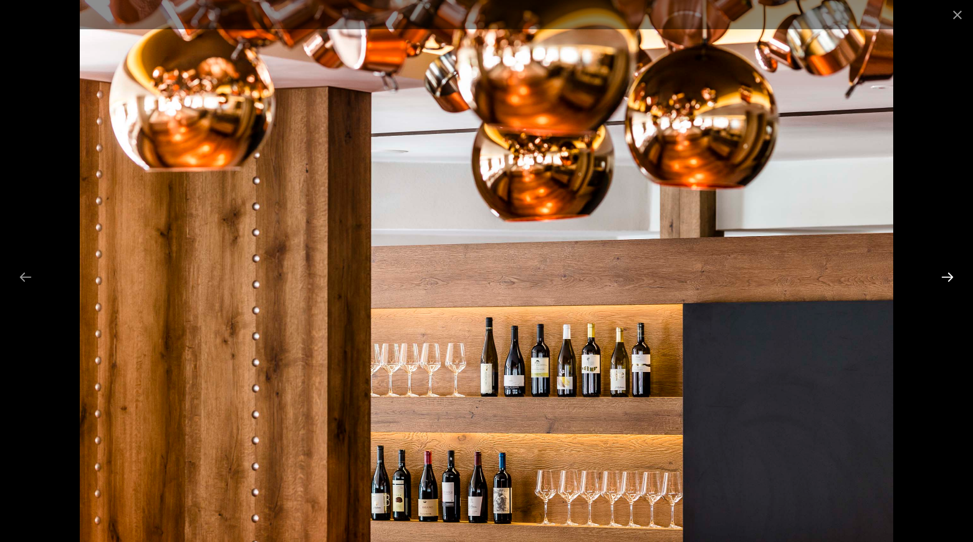
click at [945, 275] on button "Next slide" at bounding box center [947, 277] width 26 height 24
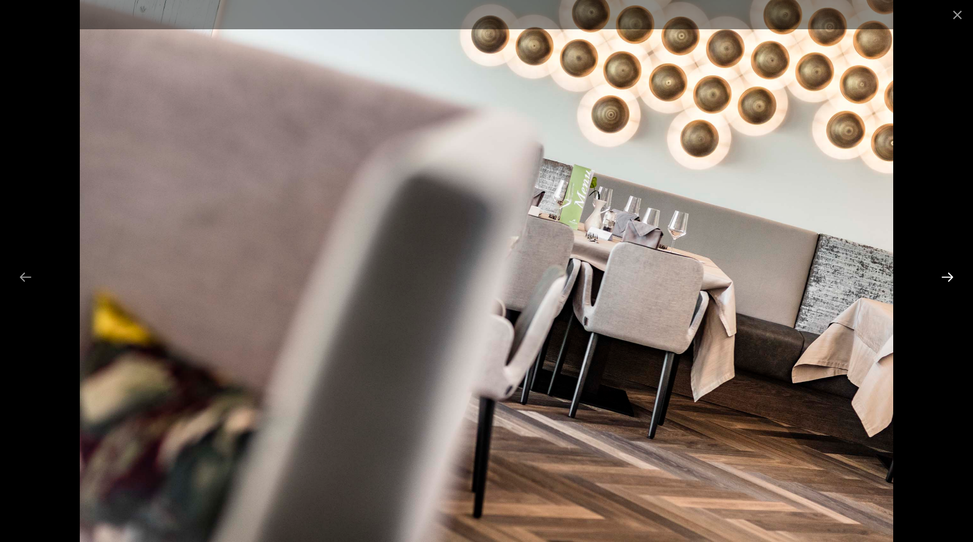
click at [945, 275] on button "Next slide" at bounding box center [947, 277] width 26 height 24
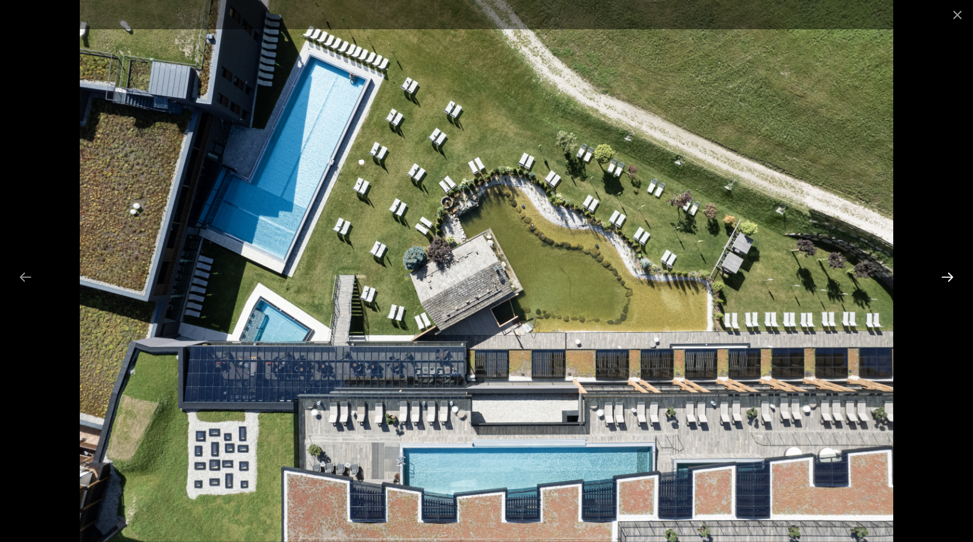
click at [951, 275] on button "Next slide" at bounding box center [947, 277] width 26 height 24
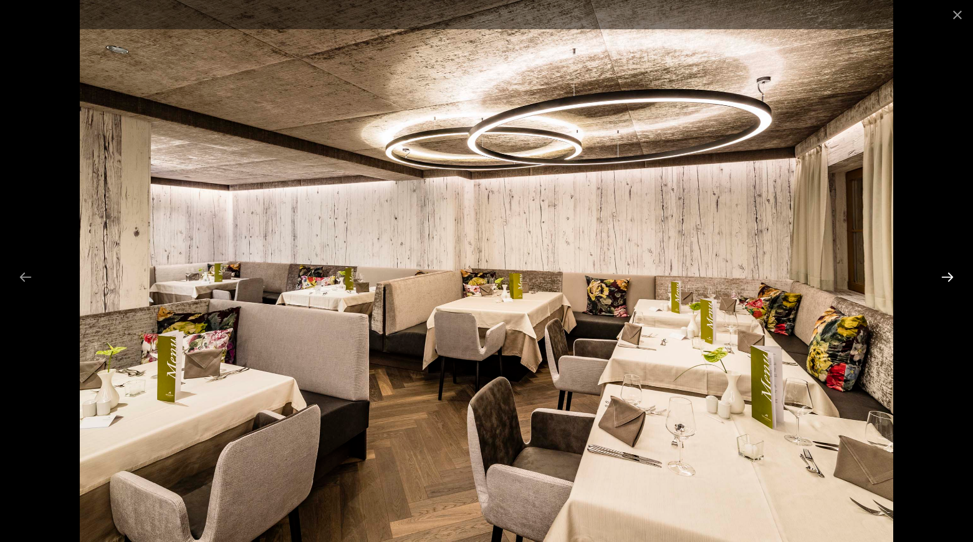
click at [951, 275] on button "Next slide" at bounding box center [947, 277] width 26 height 24
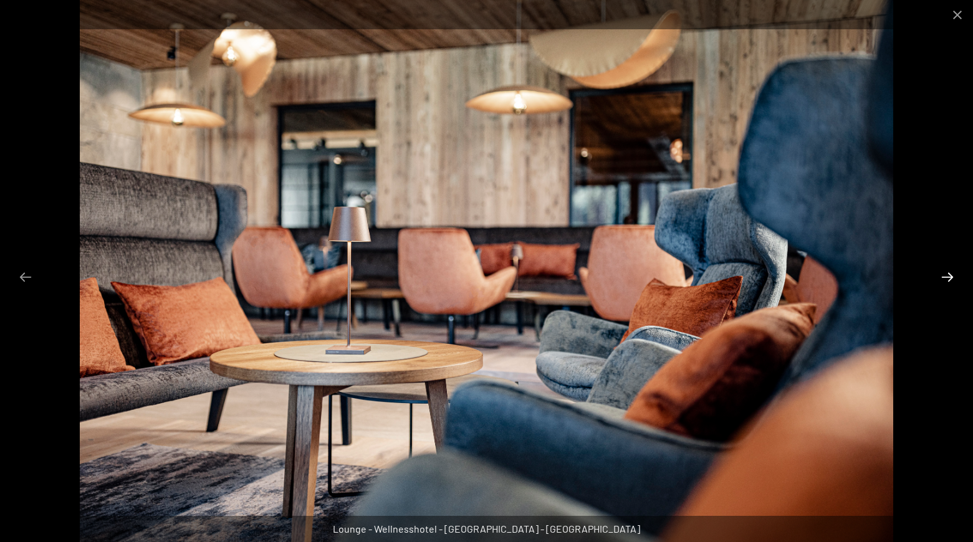
click at [951, 275] on button "Next slide" at bounding box center [947, 277] width 26 height 24
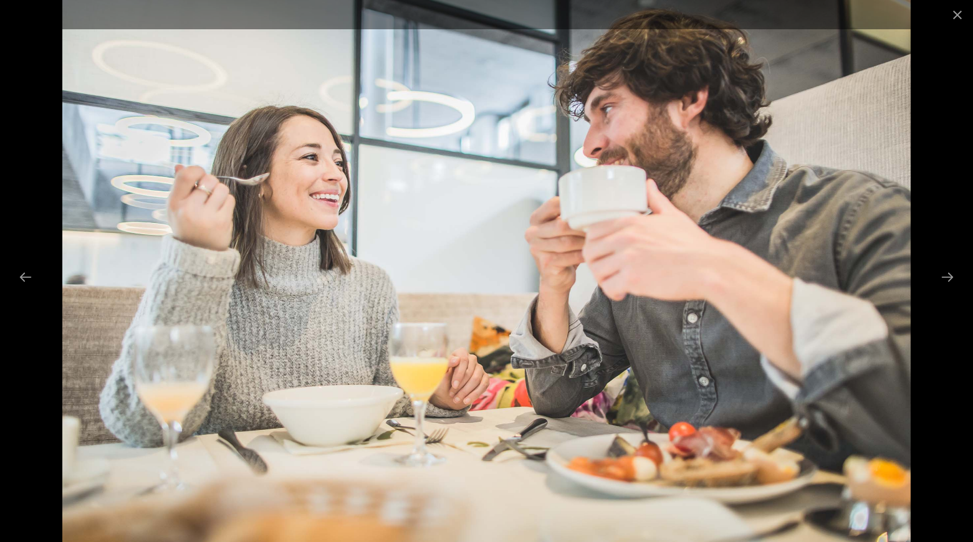
drag, startPoint x: 957, startPoint y: 13, endPoint x: 938, endPoint y: 12, distance: 18.7
click at [957, 13] on button "Close gallery" at bounding box center [957, 14] width 31 height 29
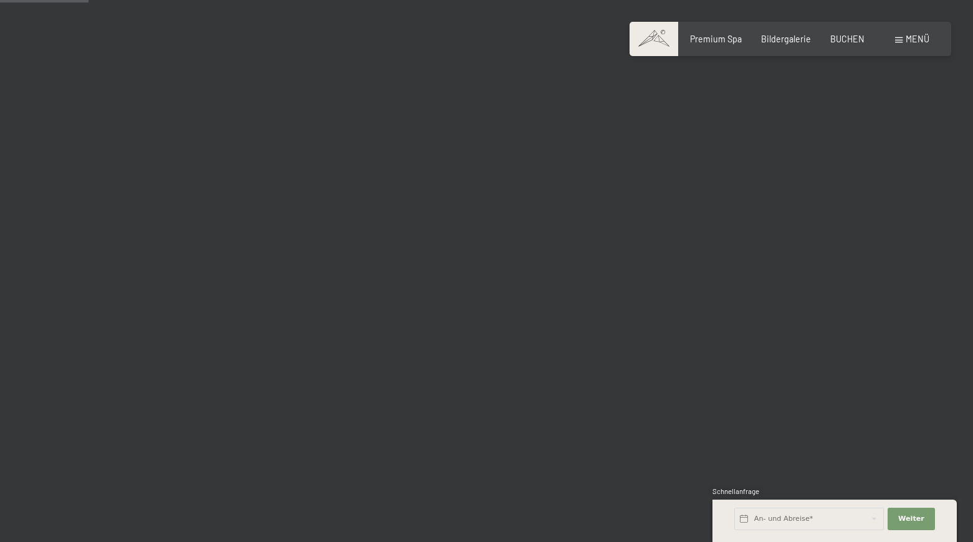
scroll to position [1253, 0]
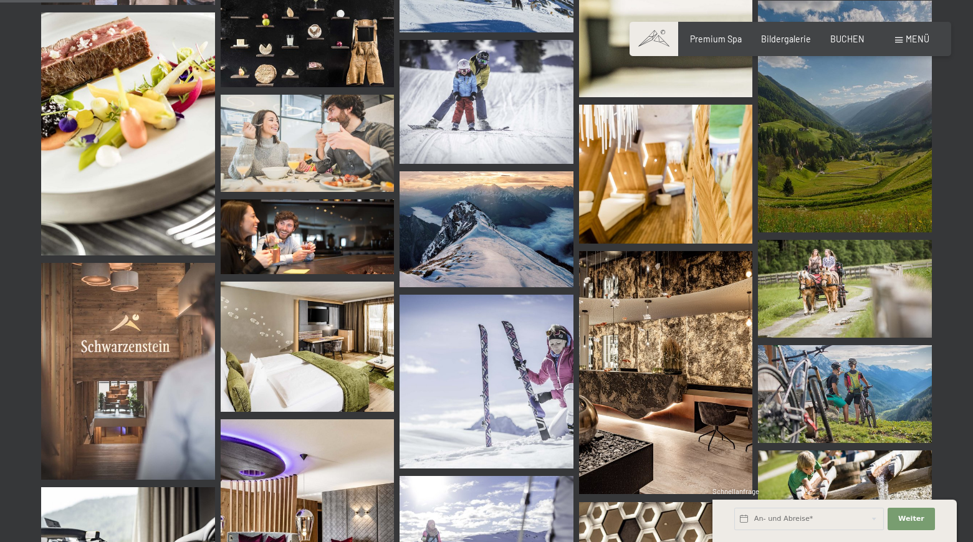
click at [646, 176] on img at bounding box center [666, 174] width 174 height 139
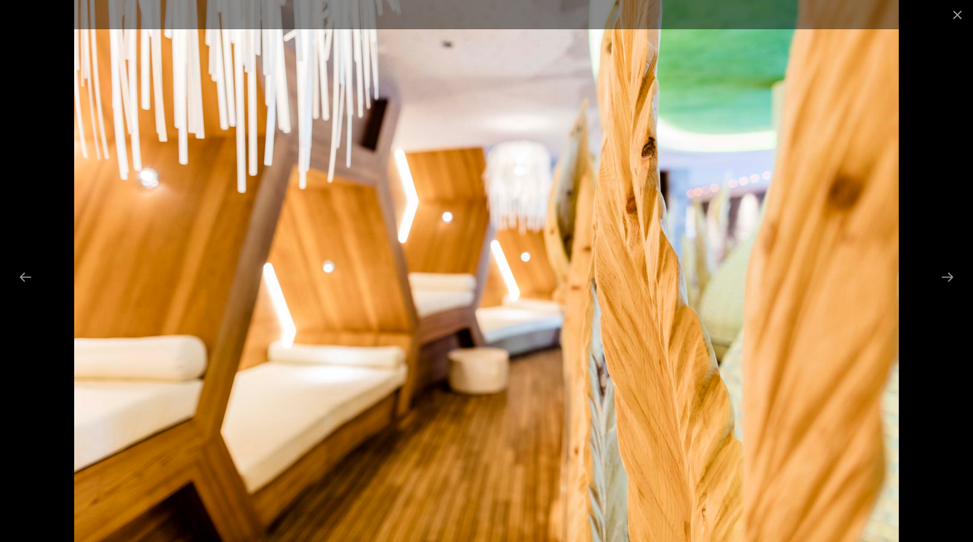
click at [646, 176] on img at bounding box center [486, 271] width 824 height 542
click at [965, 15] on button "Close gallery" at bounding box center [957, 14] width 31 height 29
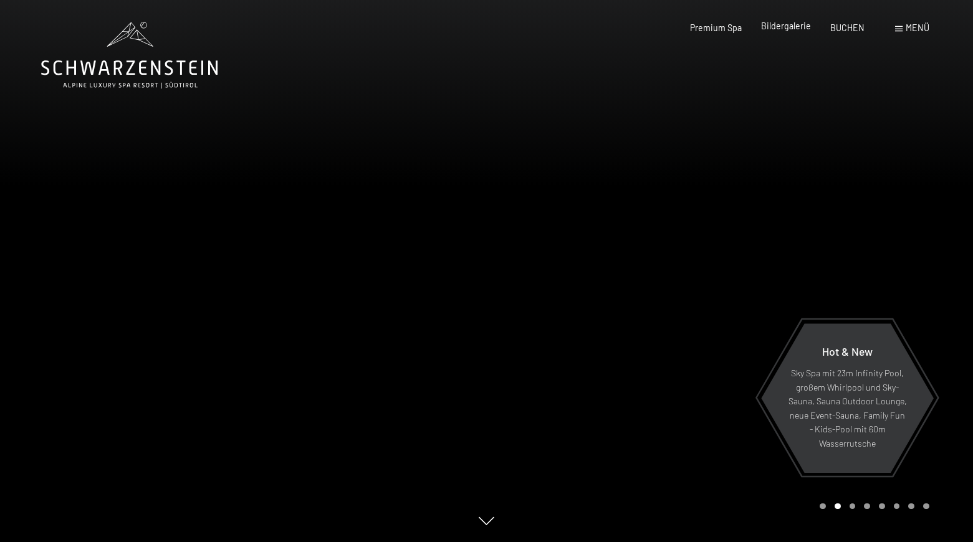
click at [783, 27] on span "Bildergalerie" at bounding box center [786, 26] width 50 height 11
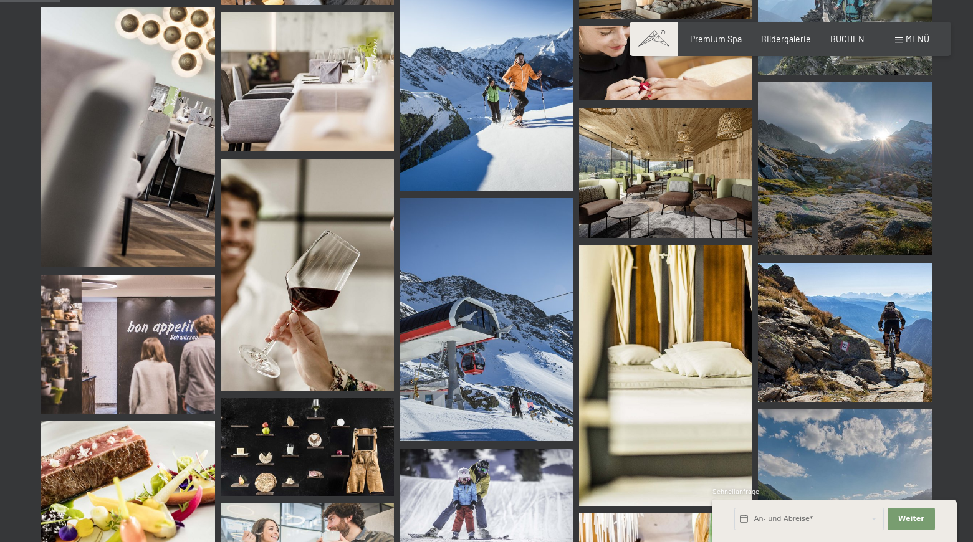
scroll to position [846, 0]
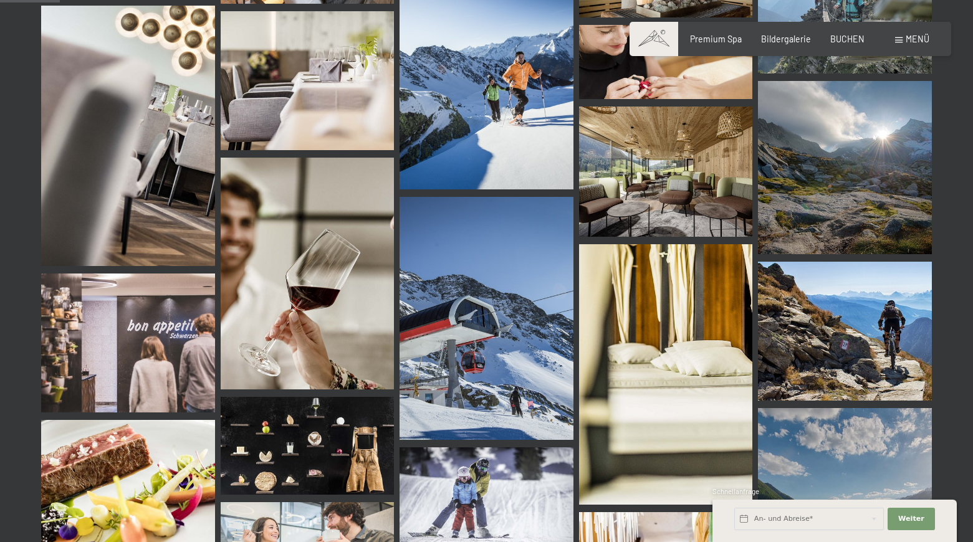
click at [715, 171] on img at bounding box center [666, 172] width 174 height 130
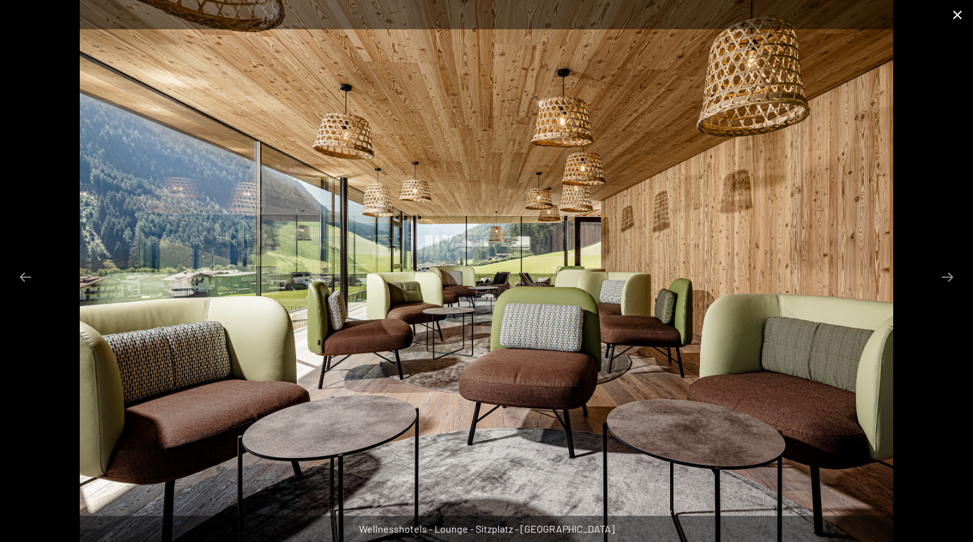
click at [951, 14] on button "Close gallery" at bounding box center [957, 14] width 31 height 29
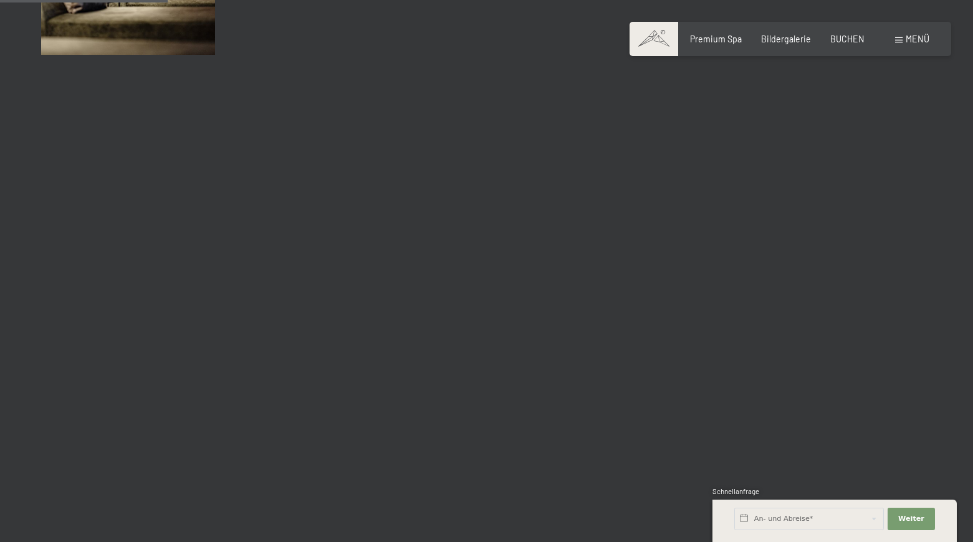
scroll to position [2369, 0]
